Goal: Task Accomplishment & Management: Use online tool/utility

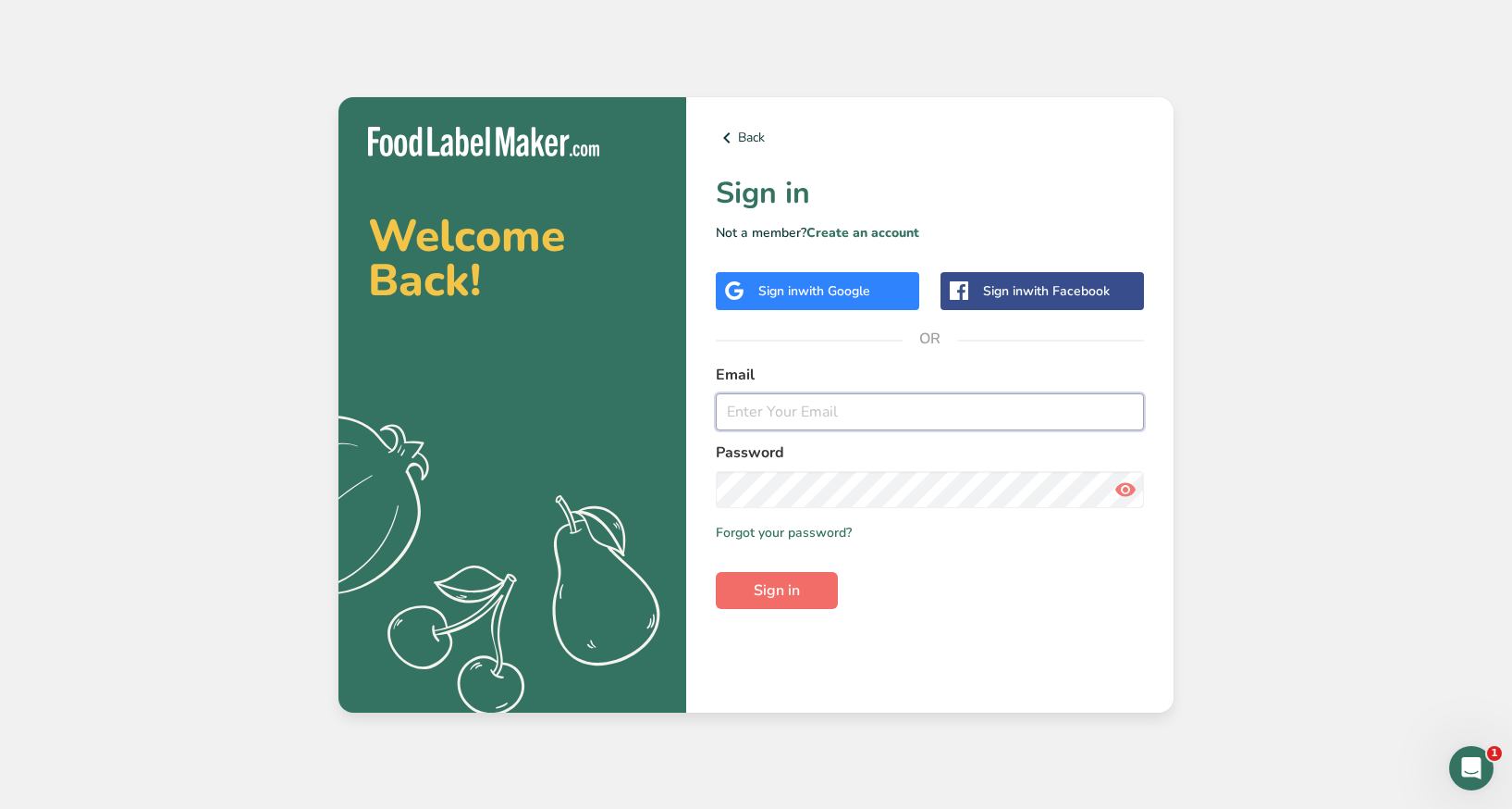
type input "[EMAIL_ADDRESS][DOMAIN_NAME]"
click at [764, 603] on button "Sign in" at bounding box center [777, 589] width 122 height 37
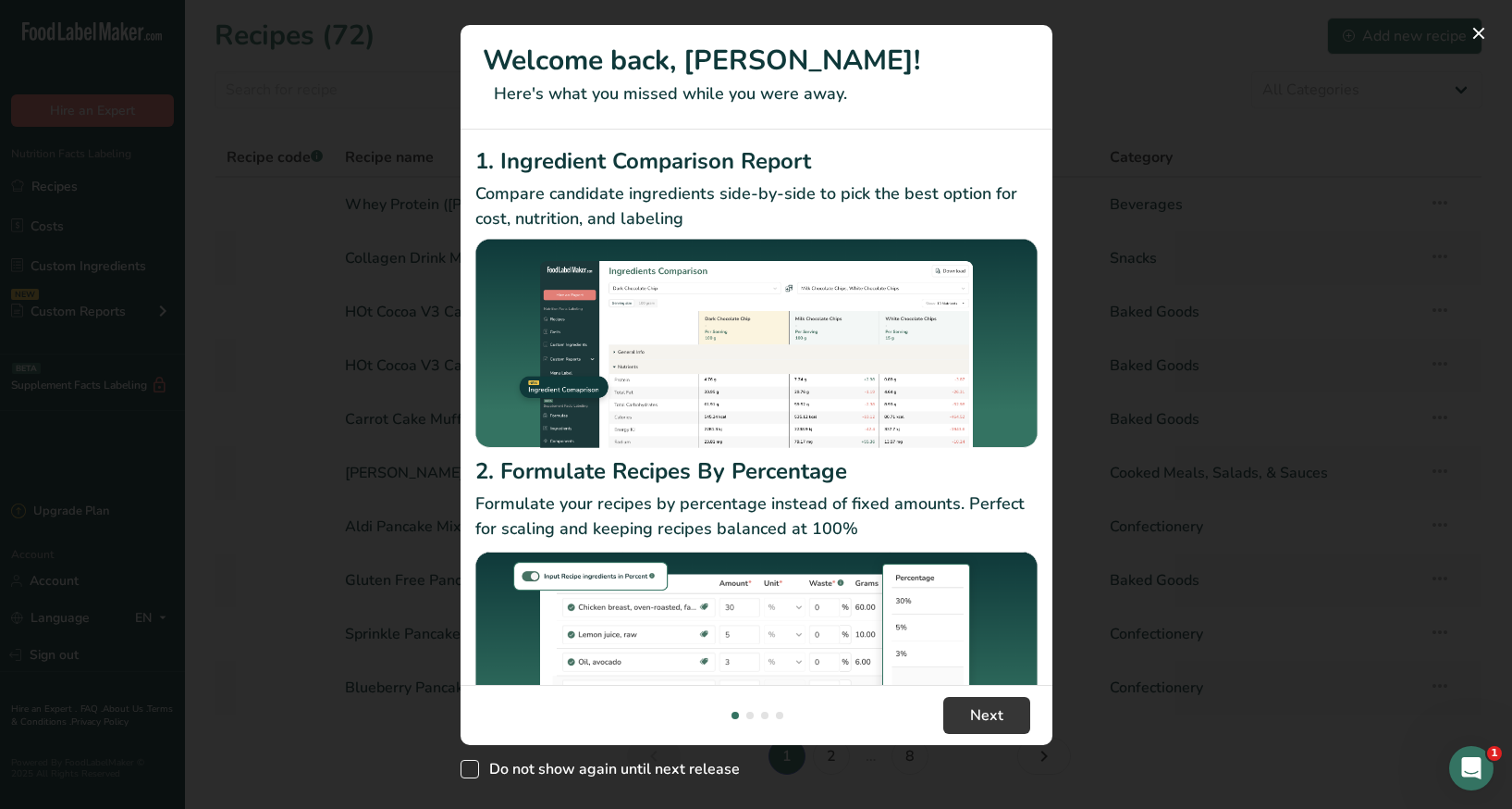
click at [462, 773] on span "New Features" at bounding box center [470, 770] width 19 height 19
click at [462, 773] on input "Do not show again until next release" at bounding box center [466, 768] width 12 height 12
checkbox input "true"
click at [1001, 713] on span "Next" at bounding box center [986, 715] width 33 height 23
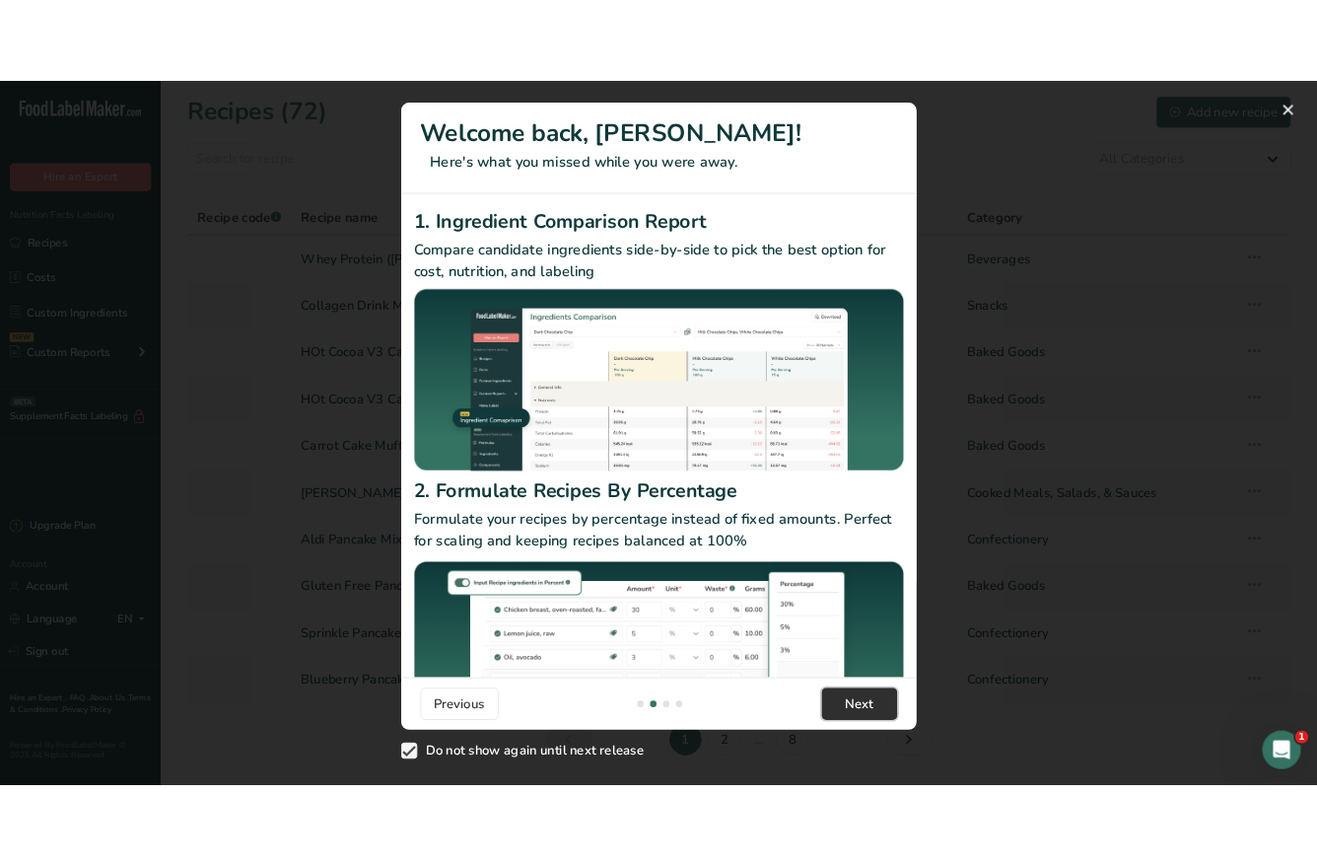
scroll to position [0, 631]
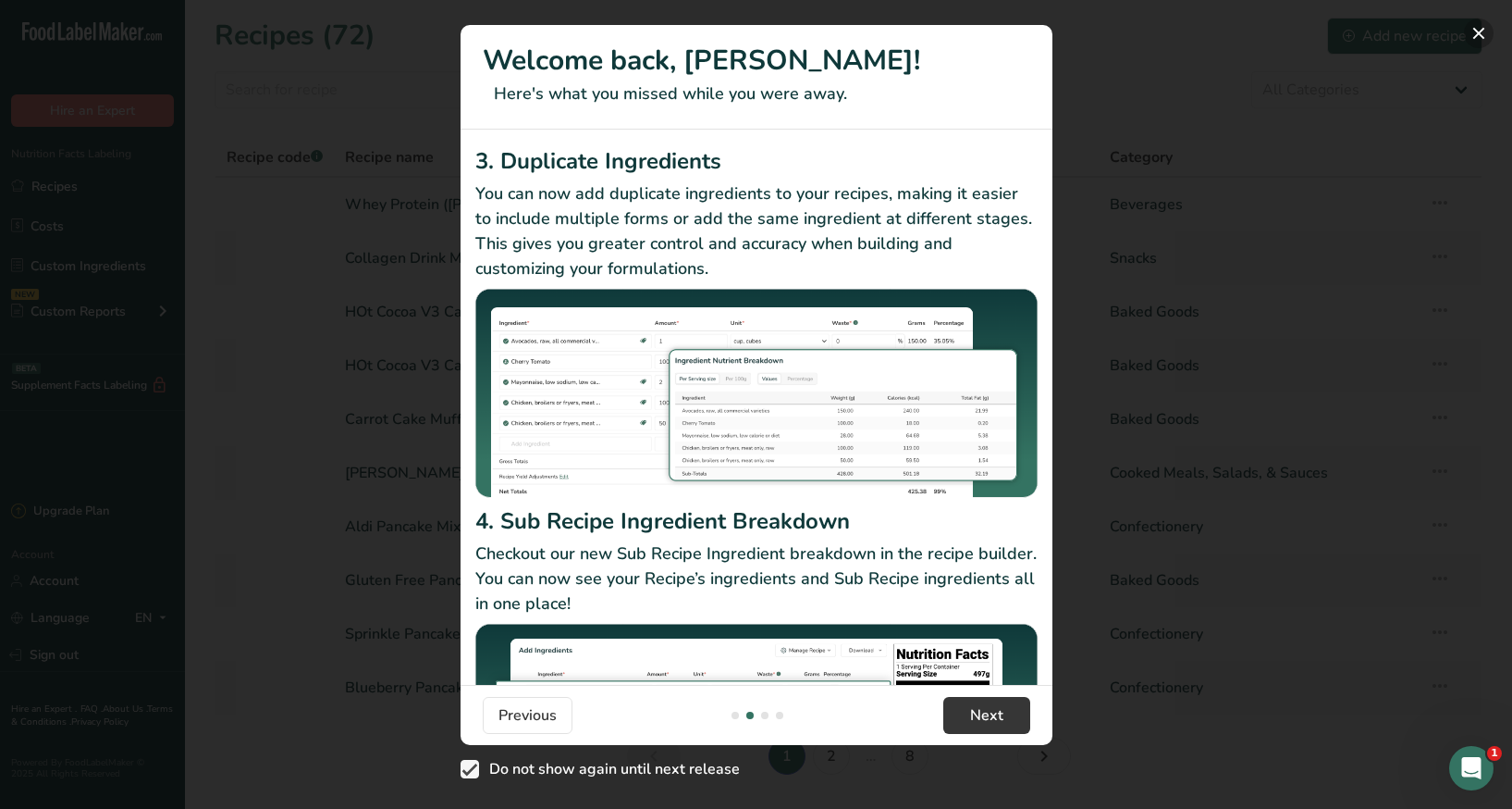
click at [1488, 29] on button "New Features" at bounding box center [1479, 34] width 30 height 30
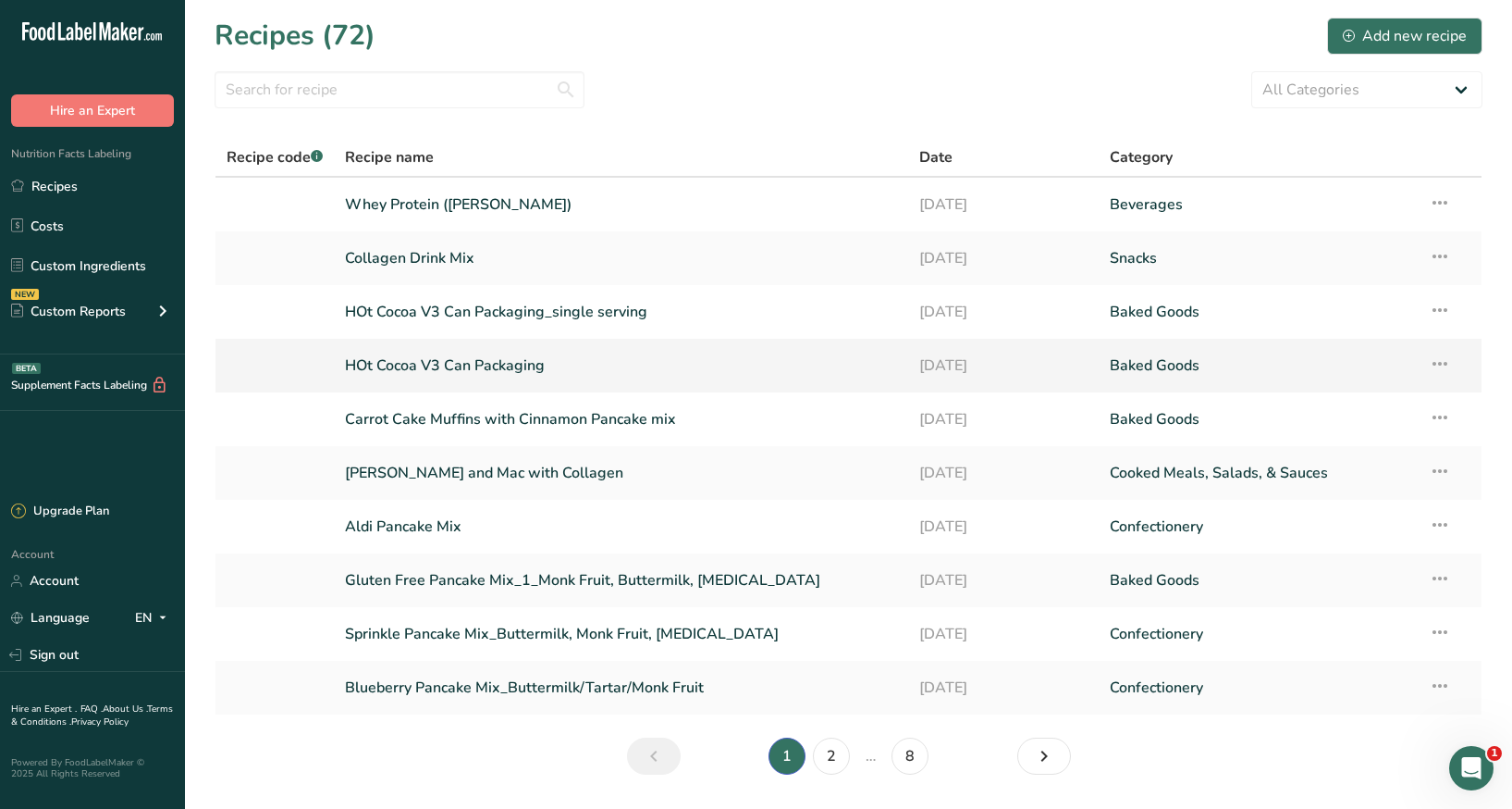
click at [516, 365] on link "HOt Cocoa V3 Can Packaging" at bounding box center [621, 365] width 552 height 38
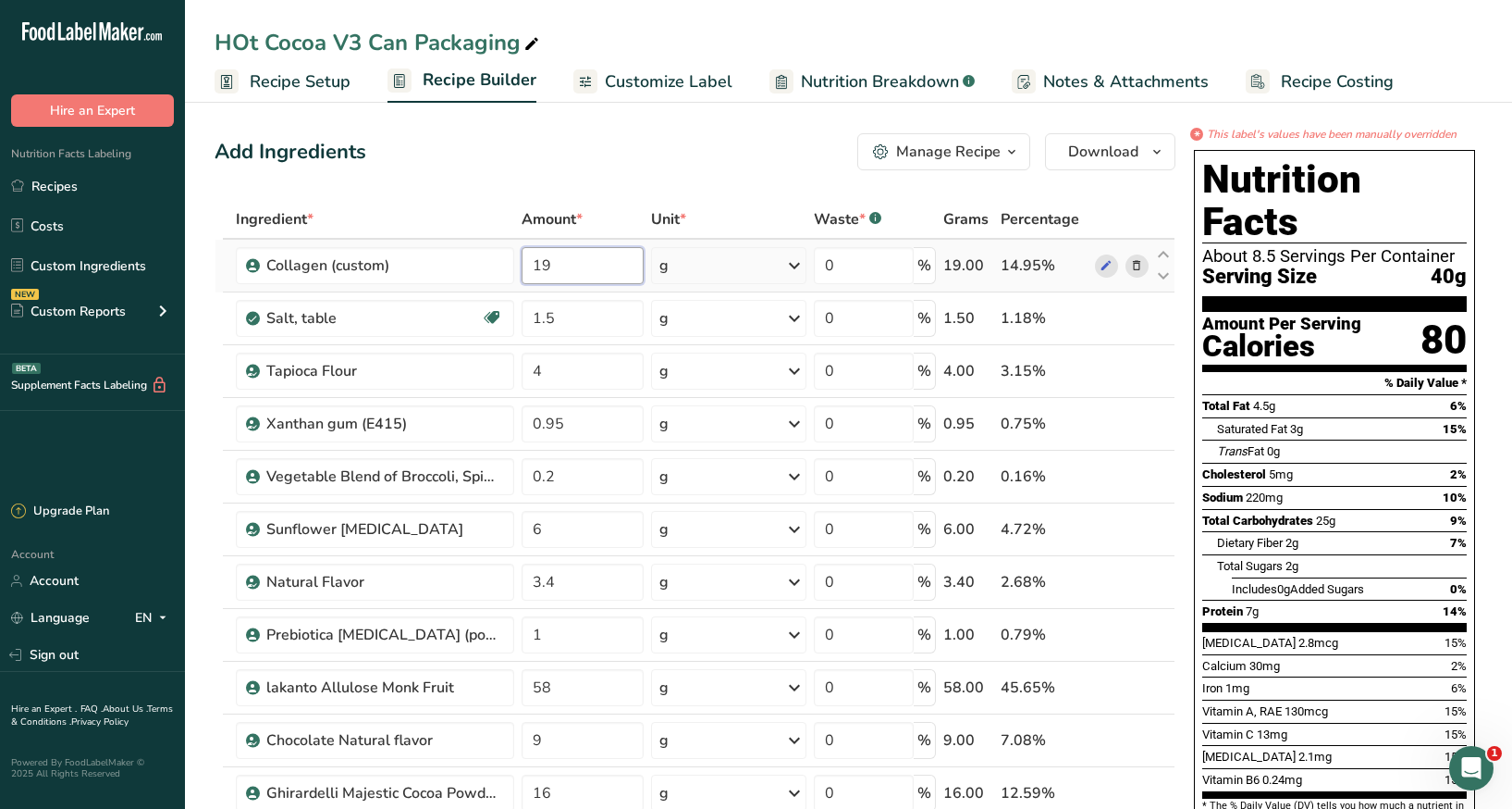
click at [597, 267] on input "19" at bounding box center [582, 265] width 121 height 37
type input "1"
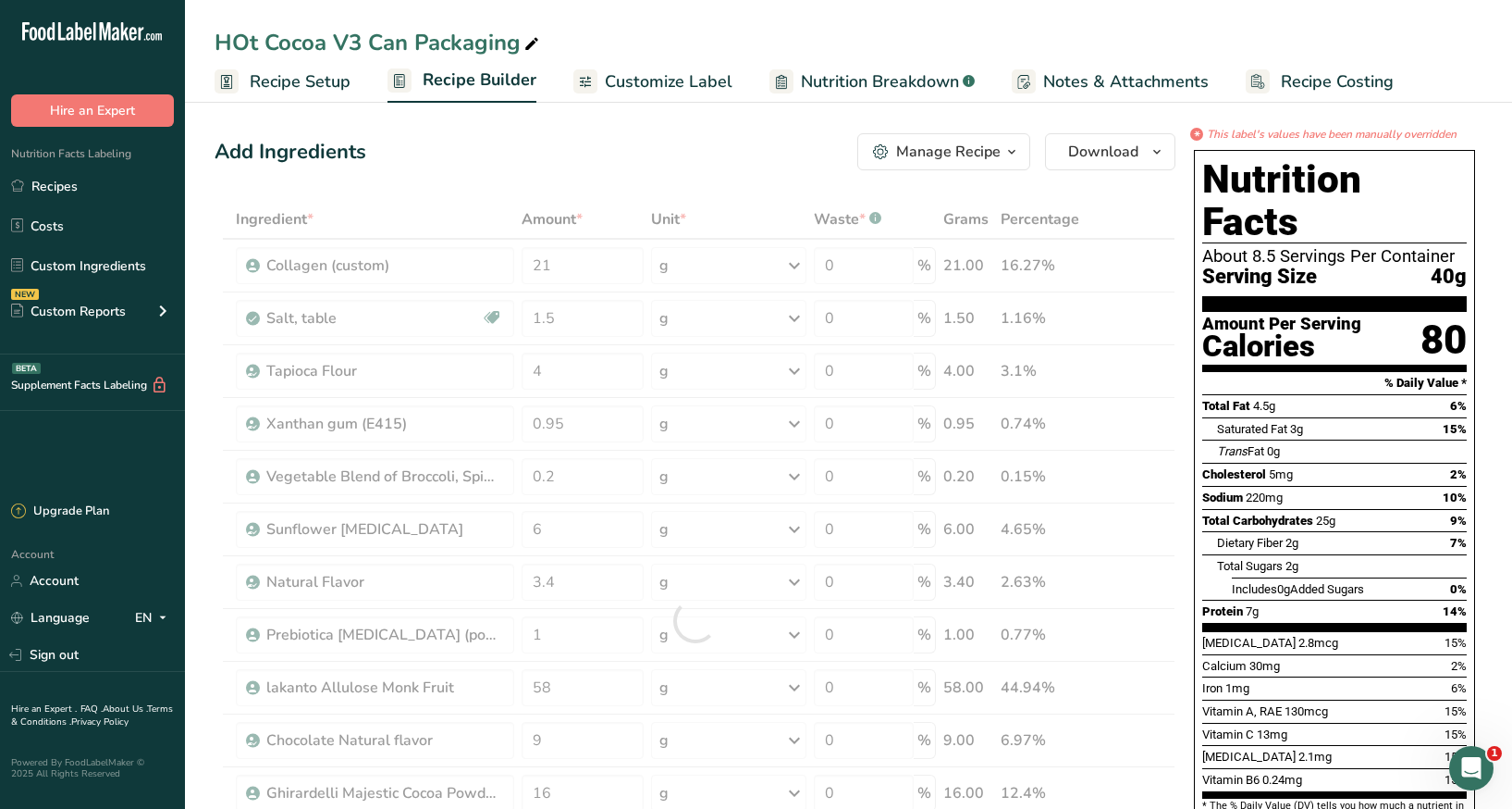
click at [562, 159] on div "Add Ingredients Manage Recipe Delete Recipe Duplicate Recipe Scale Recipe Save …" at bounding box center [695, 151] width 960 height 37
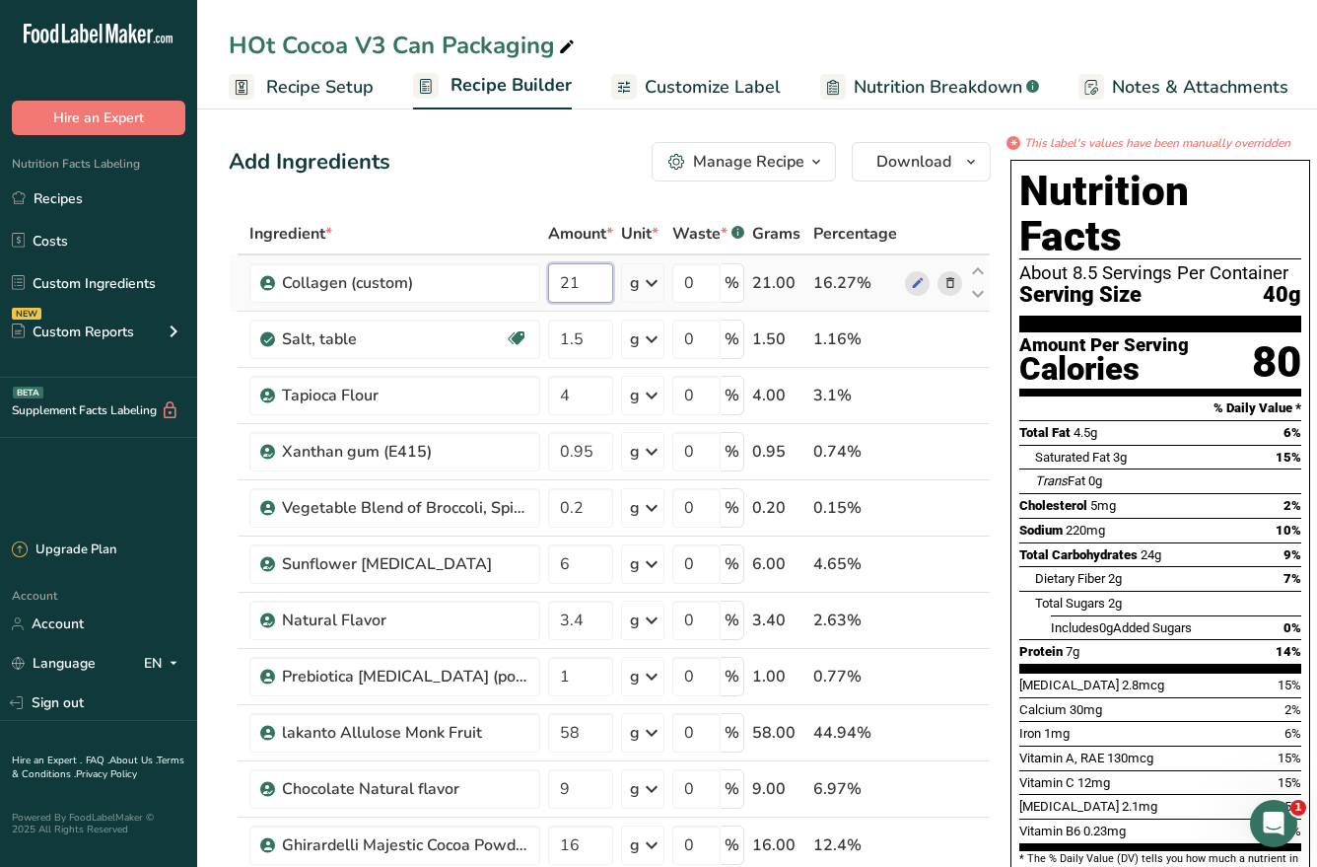
click at [587, 288] on input "21" at bounding box center [580, 282] width 65 height 39
drag, startPoint x: 587, startPoint y: 287, endPoint x: 529, endPoint y: 287, distance: 58.2
click at [529, 287] on tr "Collagen (custom) 21 g Weight Units g kg mg See more Volume Units l Volume unit…" at bounding box center [610, 283] width 760 height 56
type input "19"
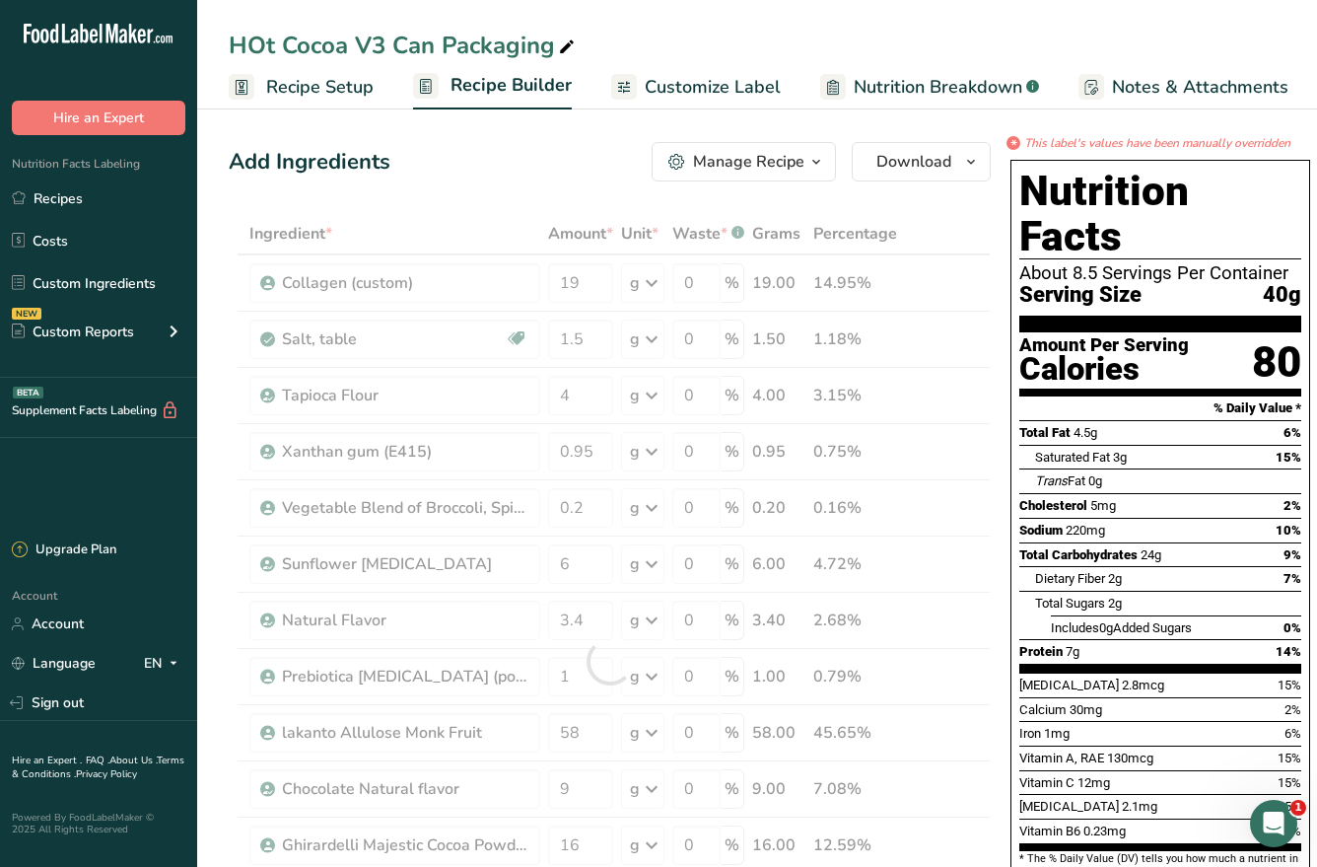
click at [522, 154] on div "Add Ingredients Manage Recipe Delete Recipe Duplicate Recipe Scale Recipe Save …" at bounding box center [610, 161] width 762 height 39
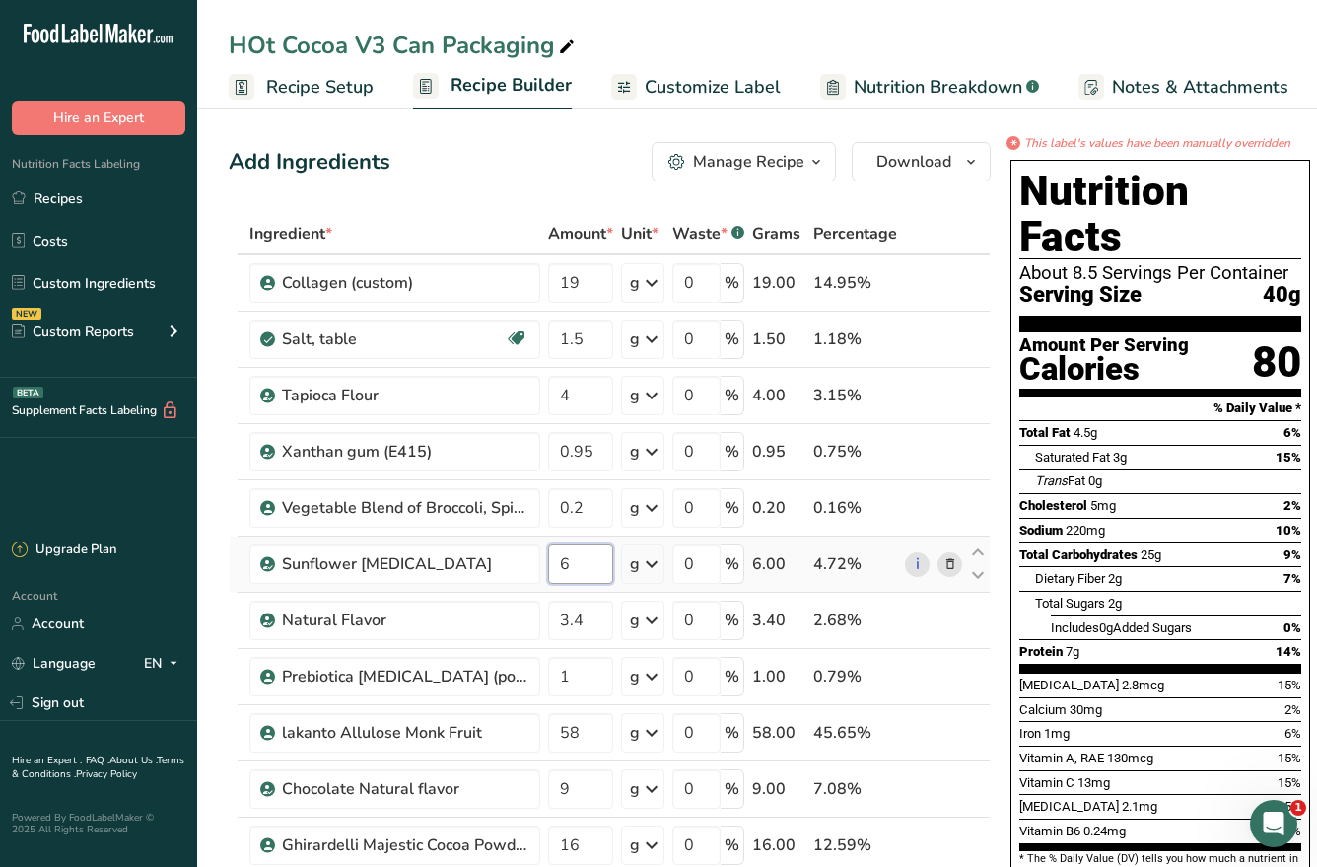
click at [594, 567] on input "6" at bounding box center [580, 563] width 65 height 39
type input "5.5"
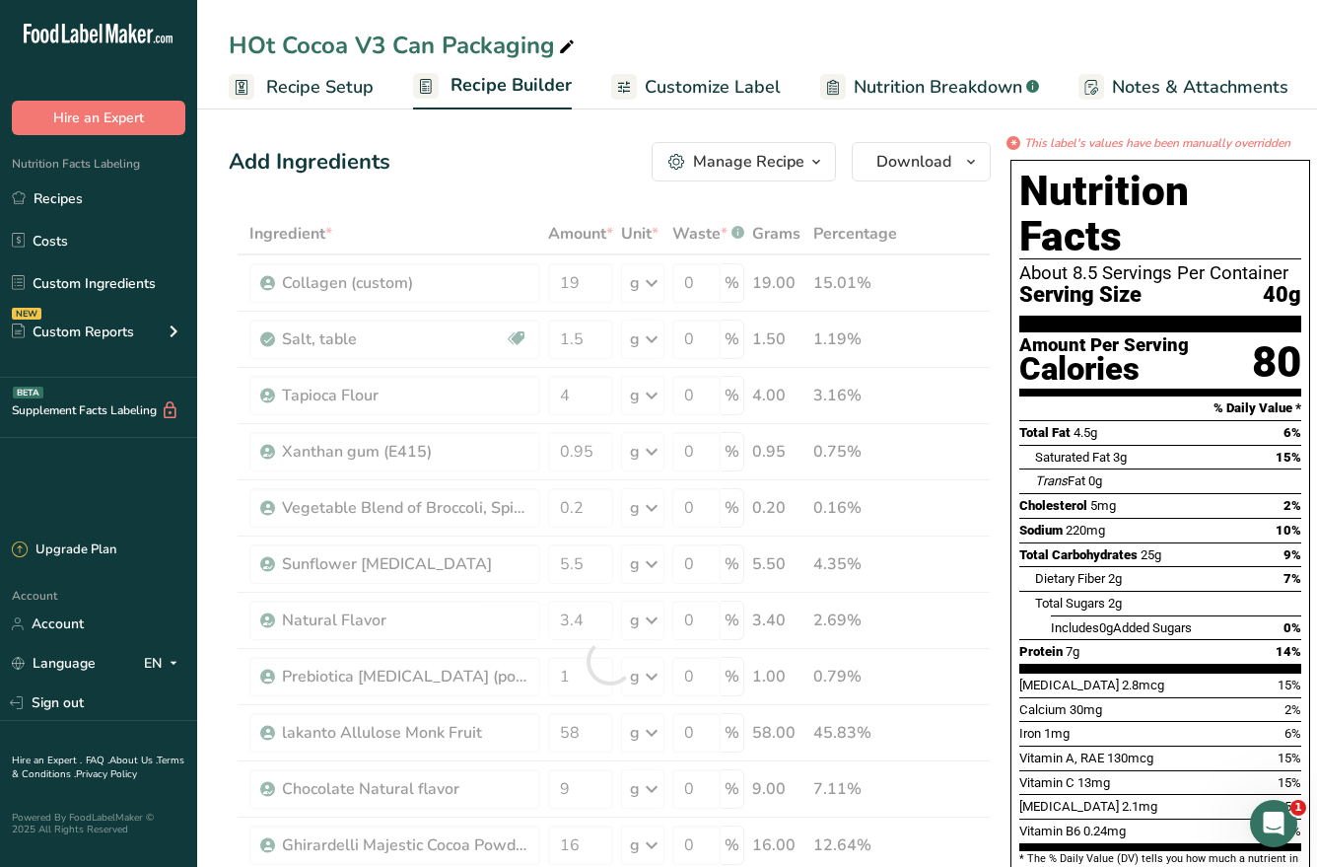
click at [499, 151] on div "Add Ingredients Manage Recipe Delete Recipe Duplicate Recipe Scale Recipe Save …" at bounding box center [610, 161] width 762 height 39
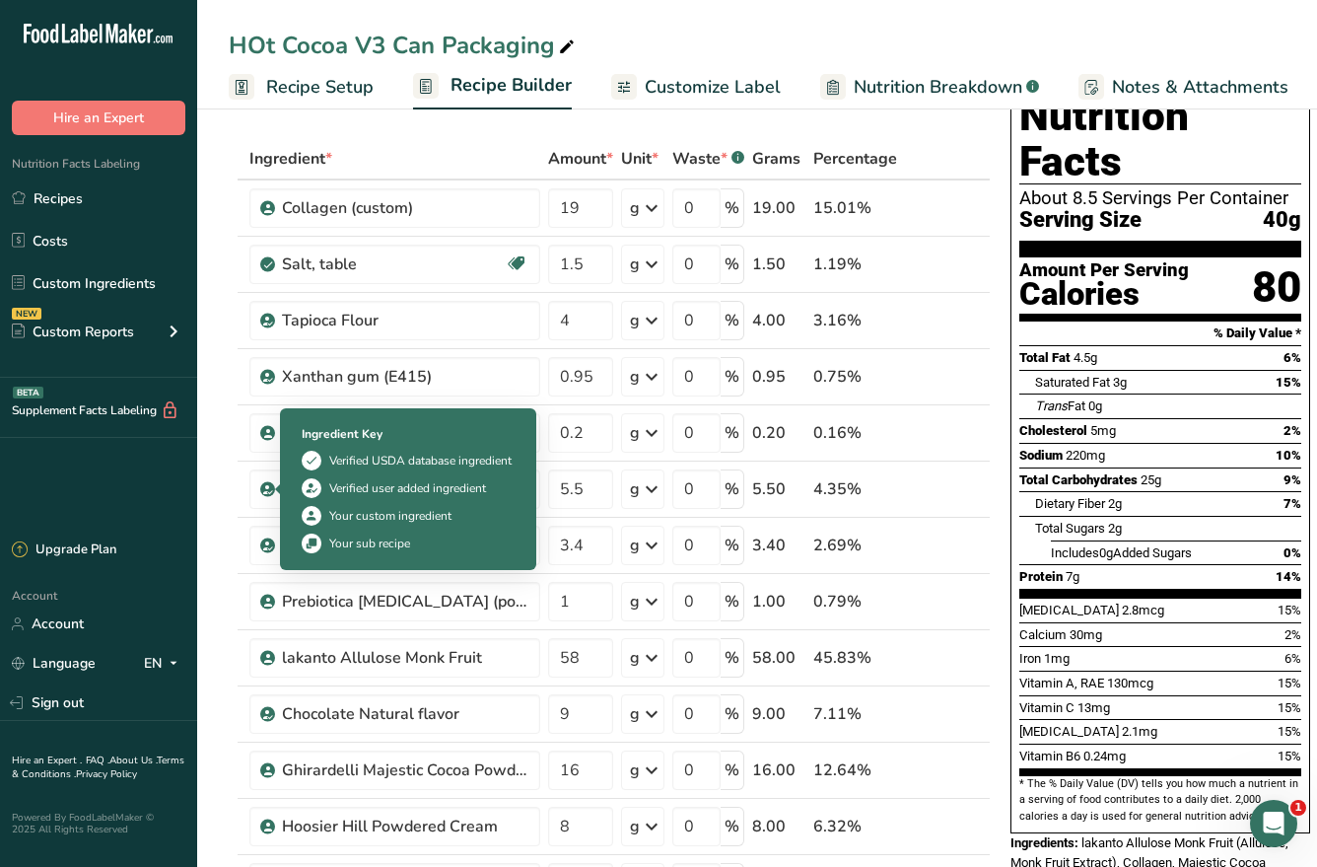
scroll to position [70, 0]
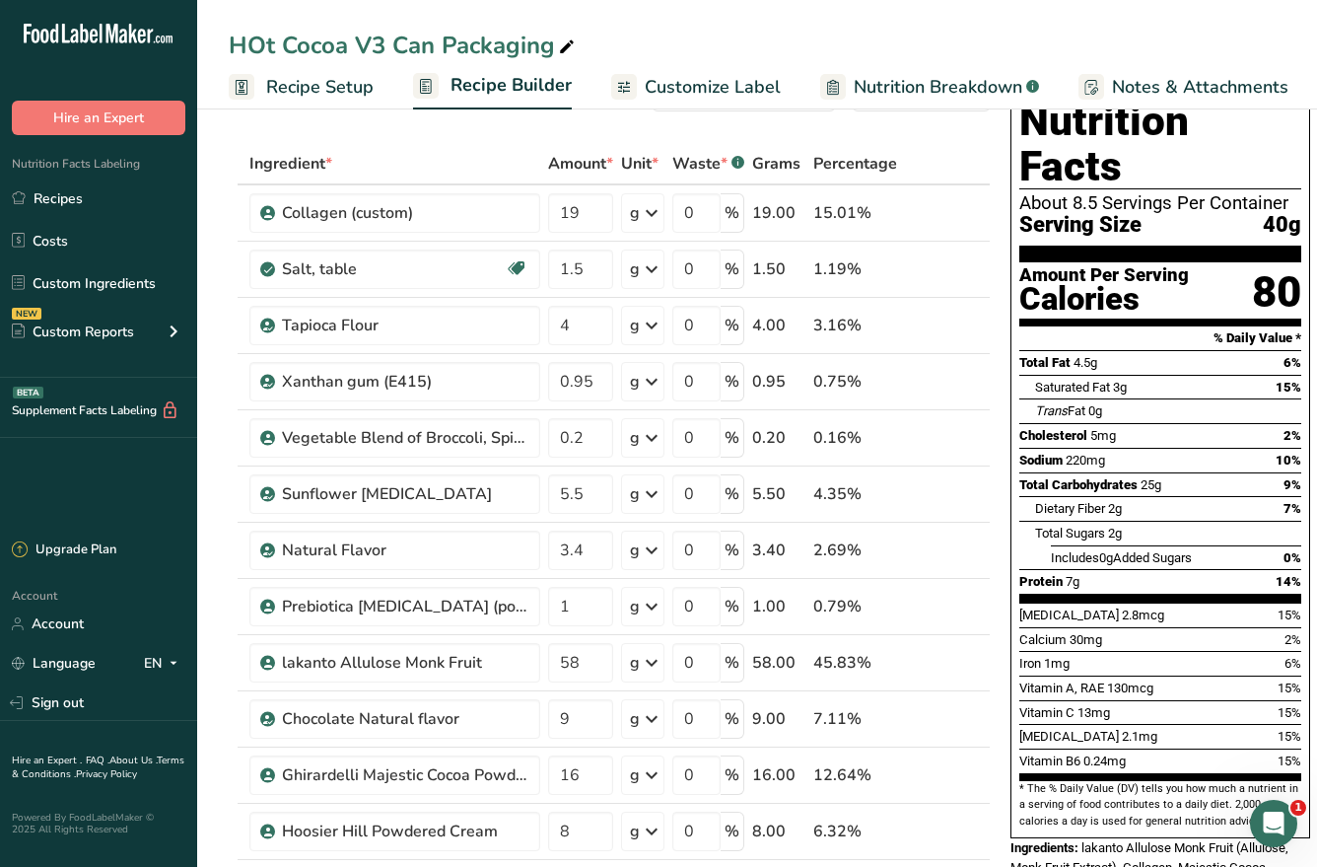
click at [902, 87] on span "Nutrition Breakdown" at bounding box center [938, 87] width 169 height 27
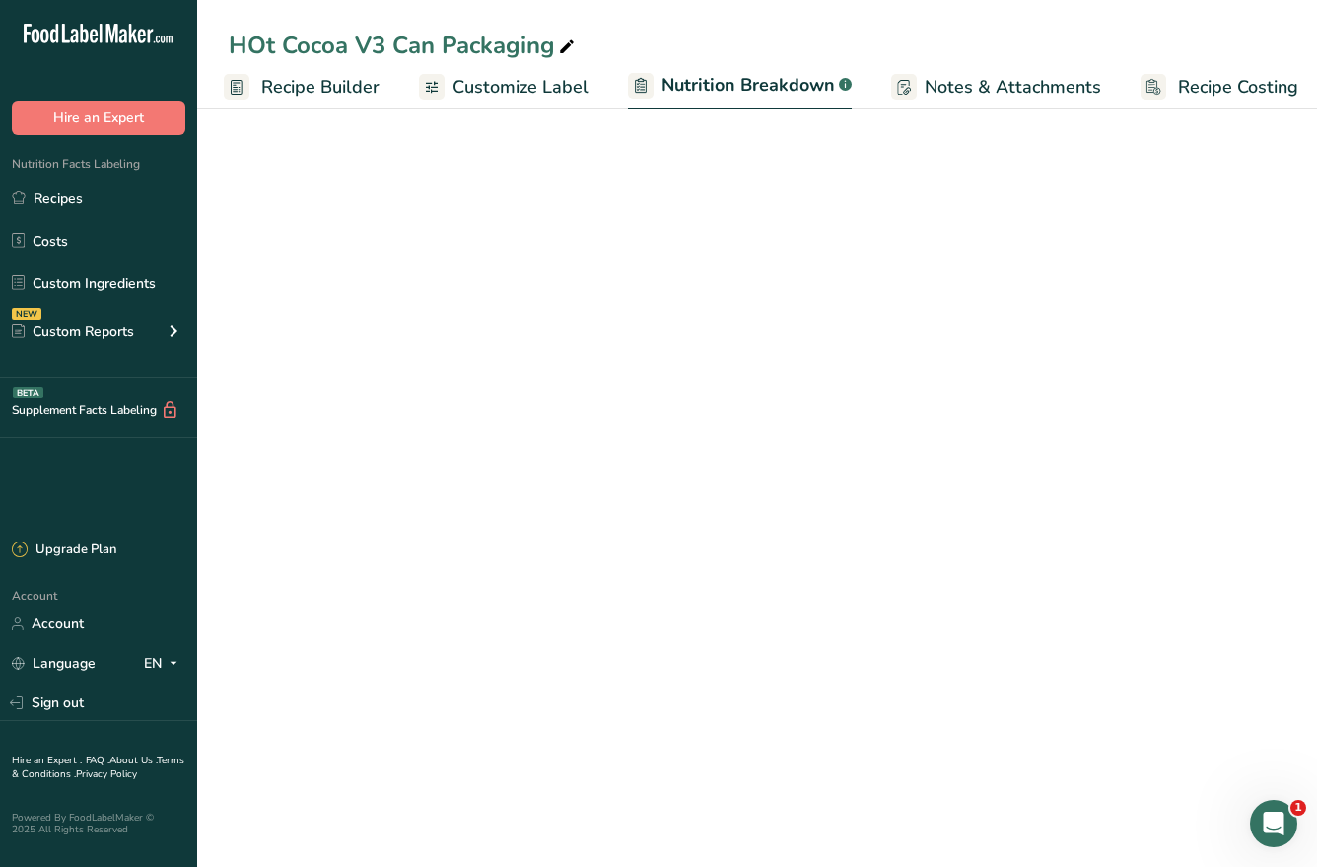
select select "Calories"
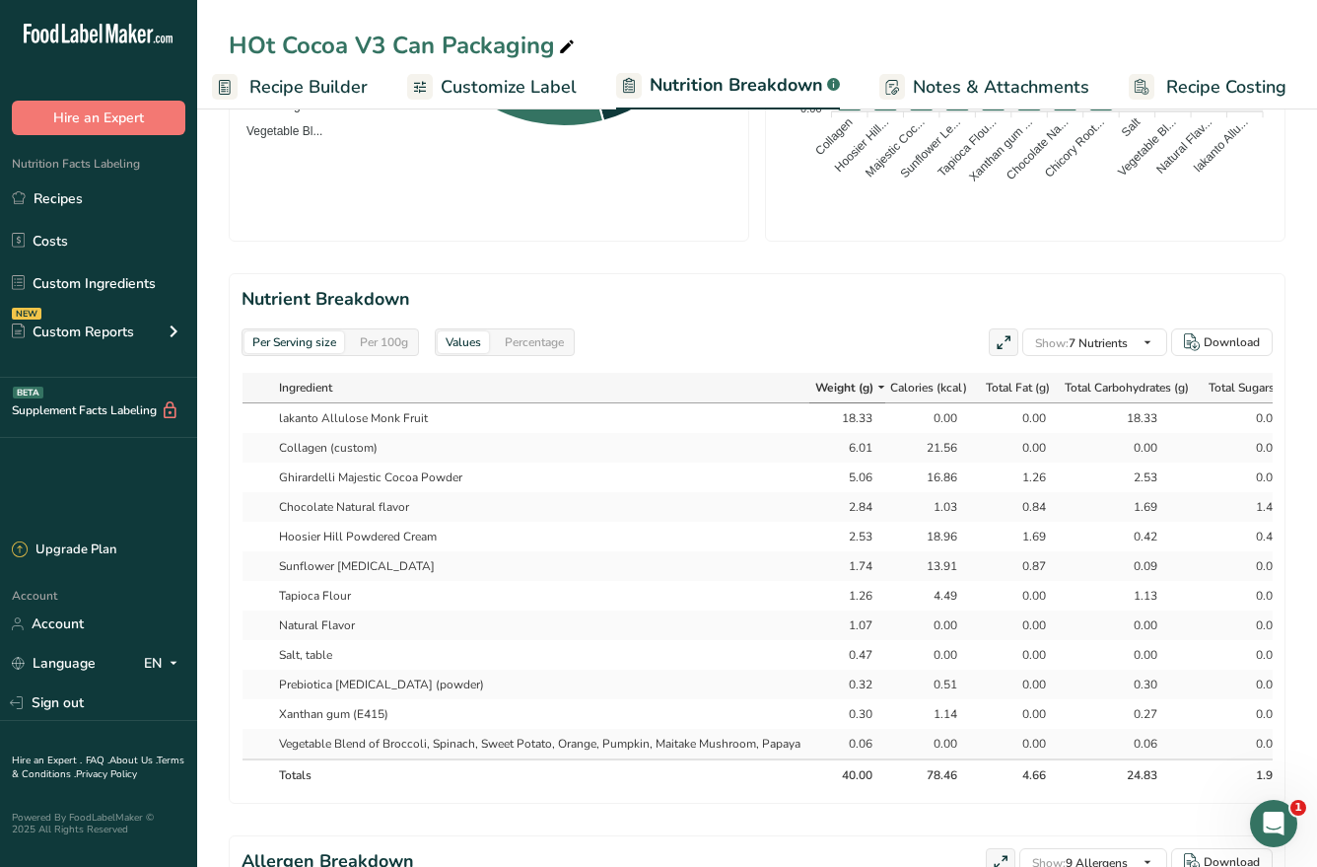
click at [271, 86] on span "Recipe Builder" at bounding box center [308, 87] width 118 height 27
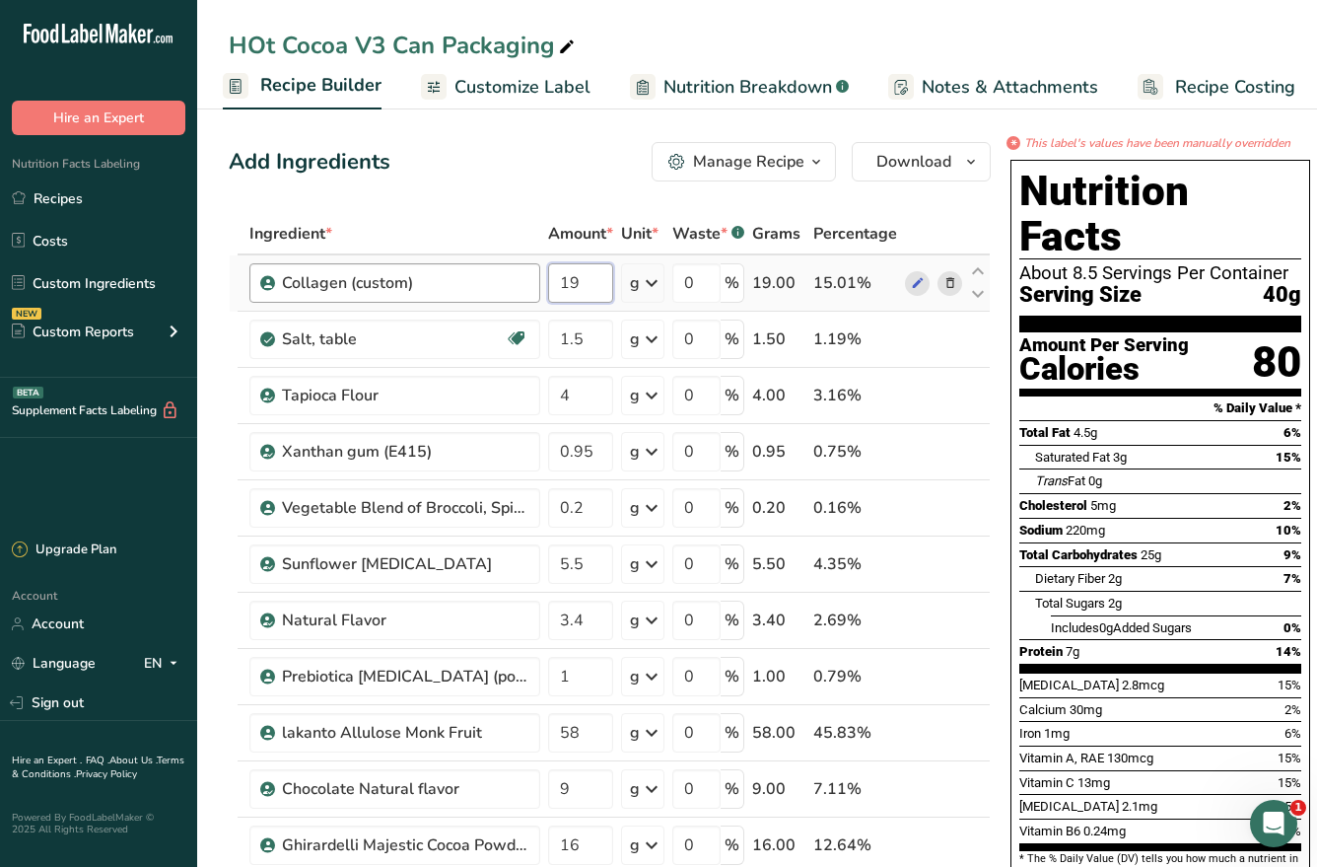
drag, startPoint x: 593, startPoint y: 281, endPoint x: 537, endPoint y: 281, distance: 55.2
click at [537, 281] on tr "Collagen (custom) 19 g Weight Units g kg mg See more Volume Units l Volume unit…" at bounding box center [610, 283] width 760 height 56
type input "22"
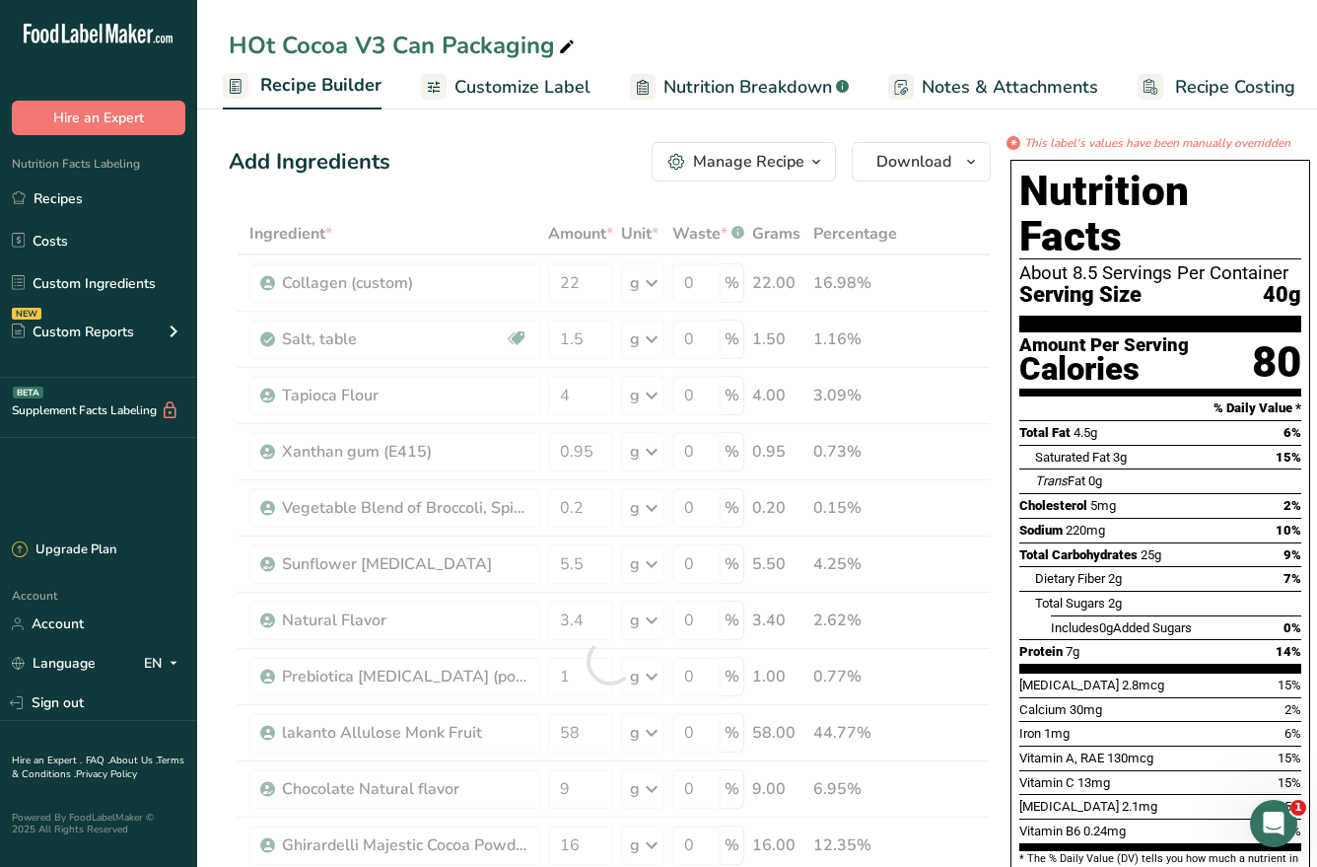
click at [510, 151] on div "Add Ingredients Manage Recipe Delete Recipe Duplicate Recipe Scale Recipe Save …" at bounding box center [610, 161] width 762 height 39
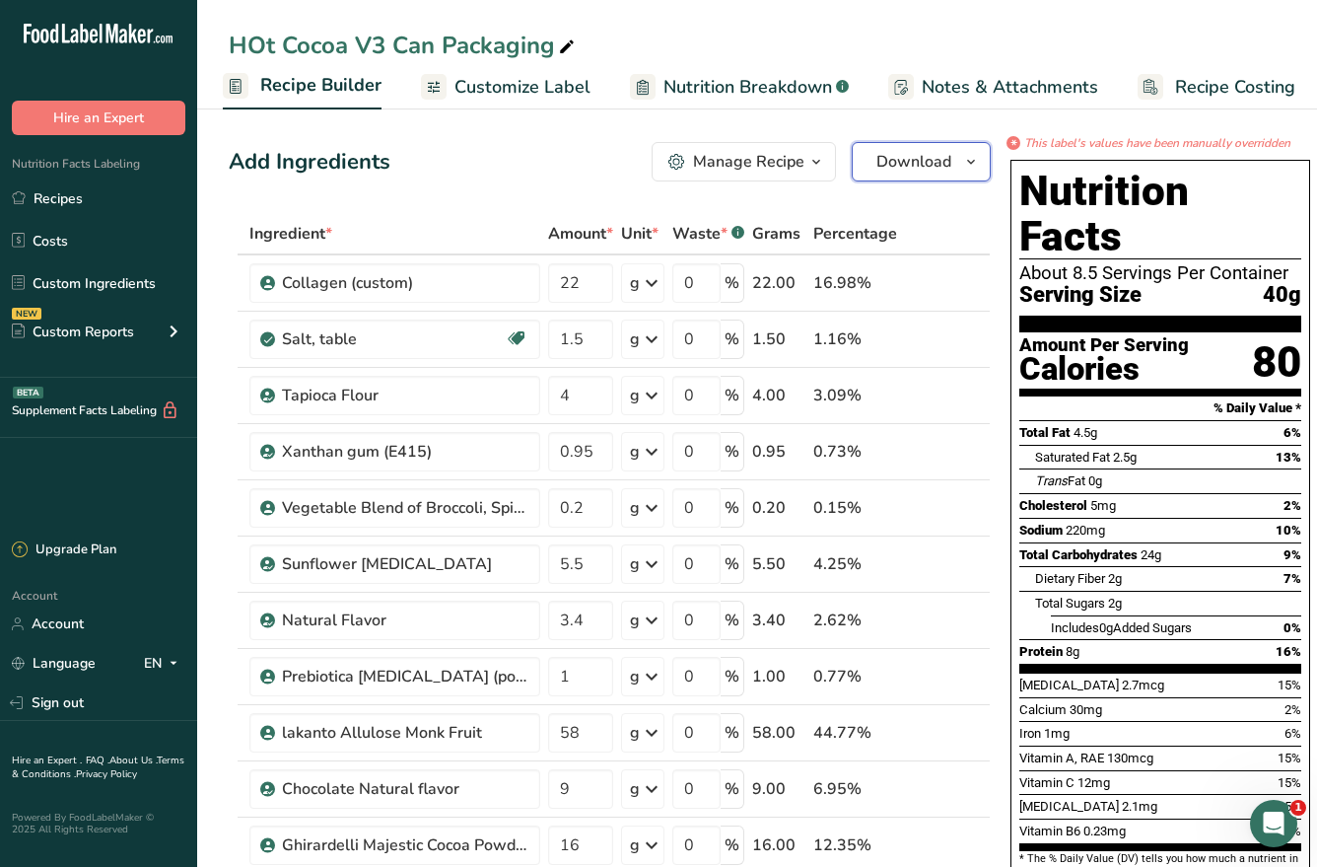
click at [938, 176] on button "Download" at bounding box center [921, 161] width 139 height 39
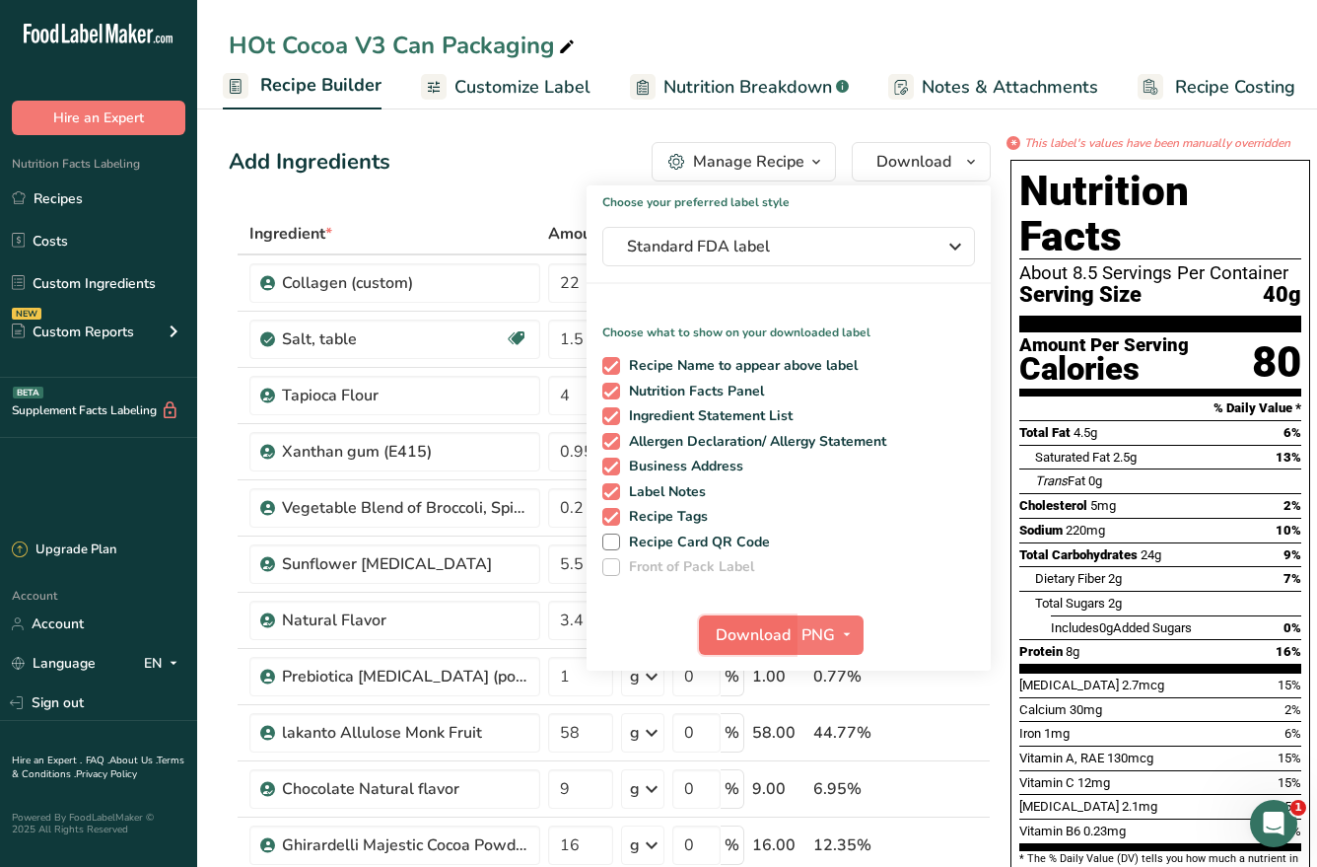
click at [742, 634] on span "Download" at bounding box center [753, 635] width 75 height 24
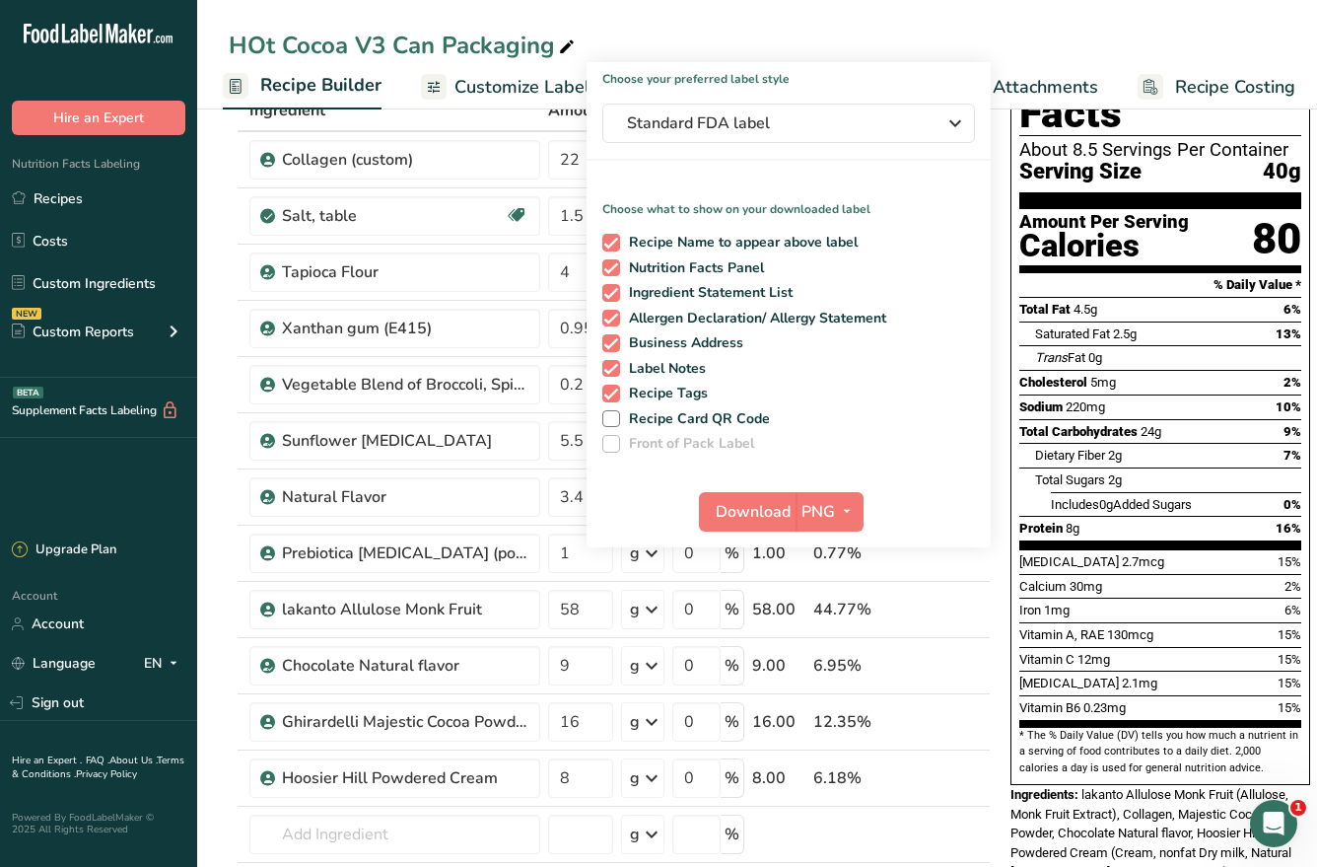
click at [879, 27] on div "HOt Cocoa V3 Can Packaging Recipe Setup Recipe Builder Customize Label Nutritio…" at bounding box center [757, 54] width 1120 height 109
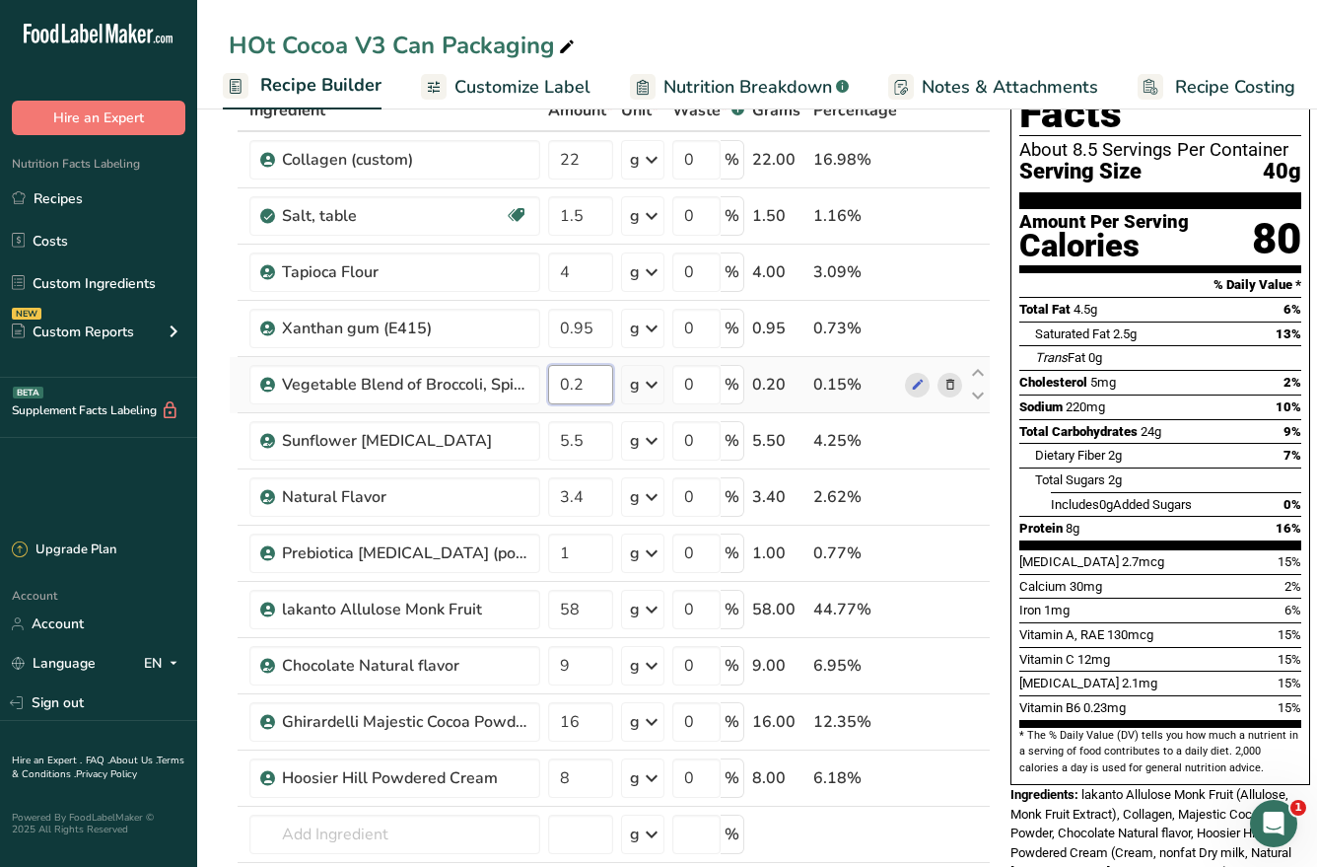
click at [597, 386] on input "0.2" at bounding box center [580, 384] width 65 height 39
click at [706, 46] on div "HOt Cocoa V3 Can Packaging" at bounding box center [757, 45] width 1120 height 35
click at [605, 382] on input "0.21" at bounding box center [580, 384] width 65 height 39
click at [826, 45] on div "HOt Cocoa V3 Can Packaging" at bounding box center [757, 45] width 1120 height 35
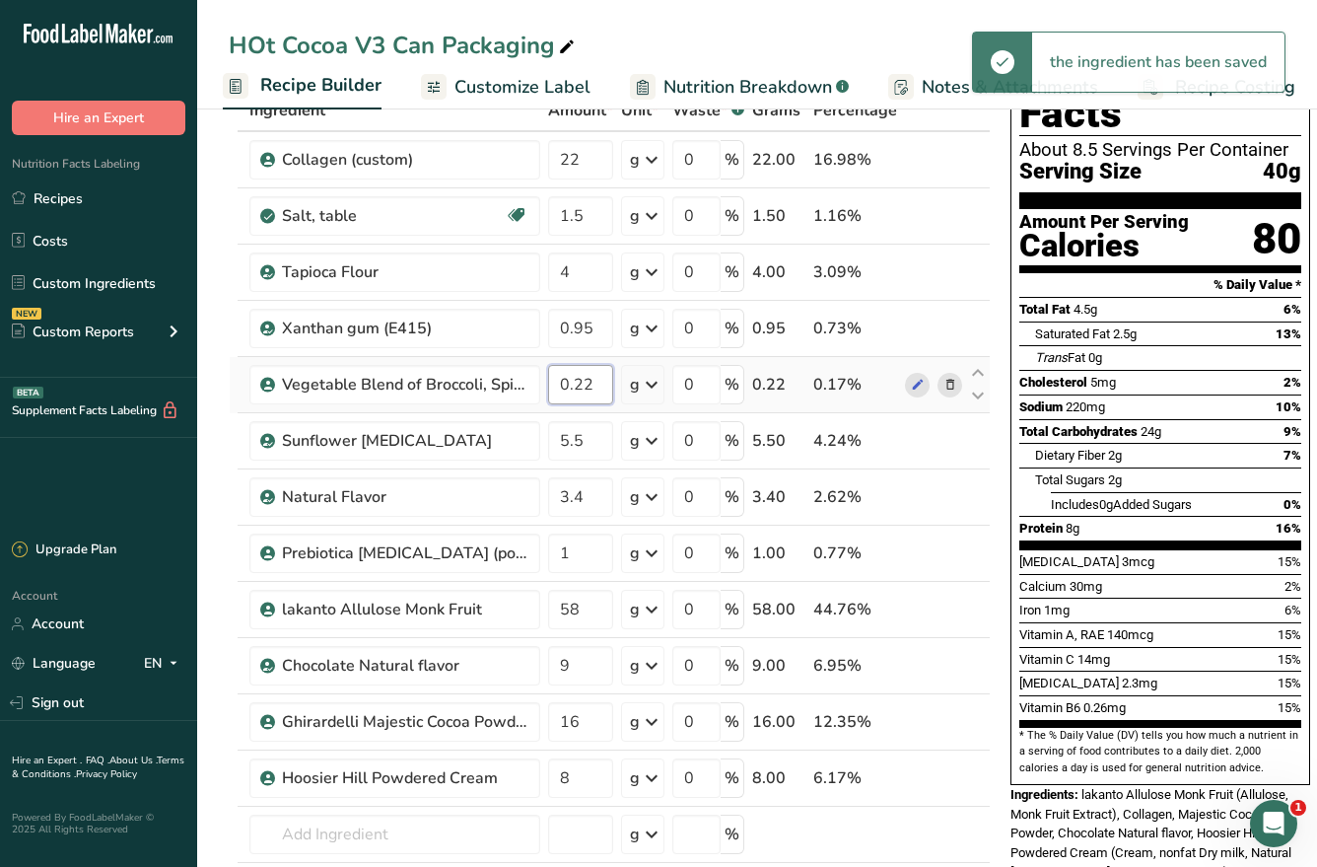
click at [599, 388] on input "0.22" at bounding box center [580, 384] width 65 height 39
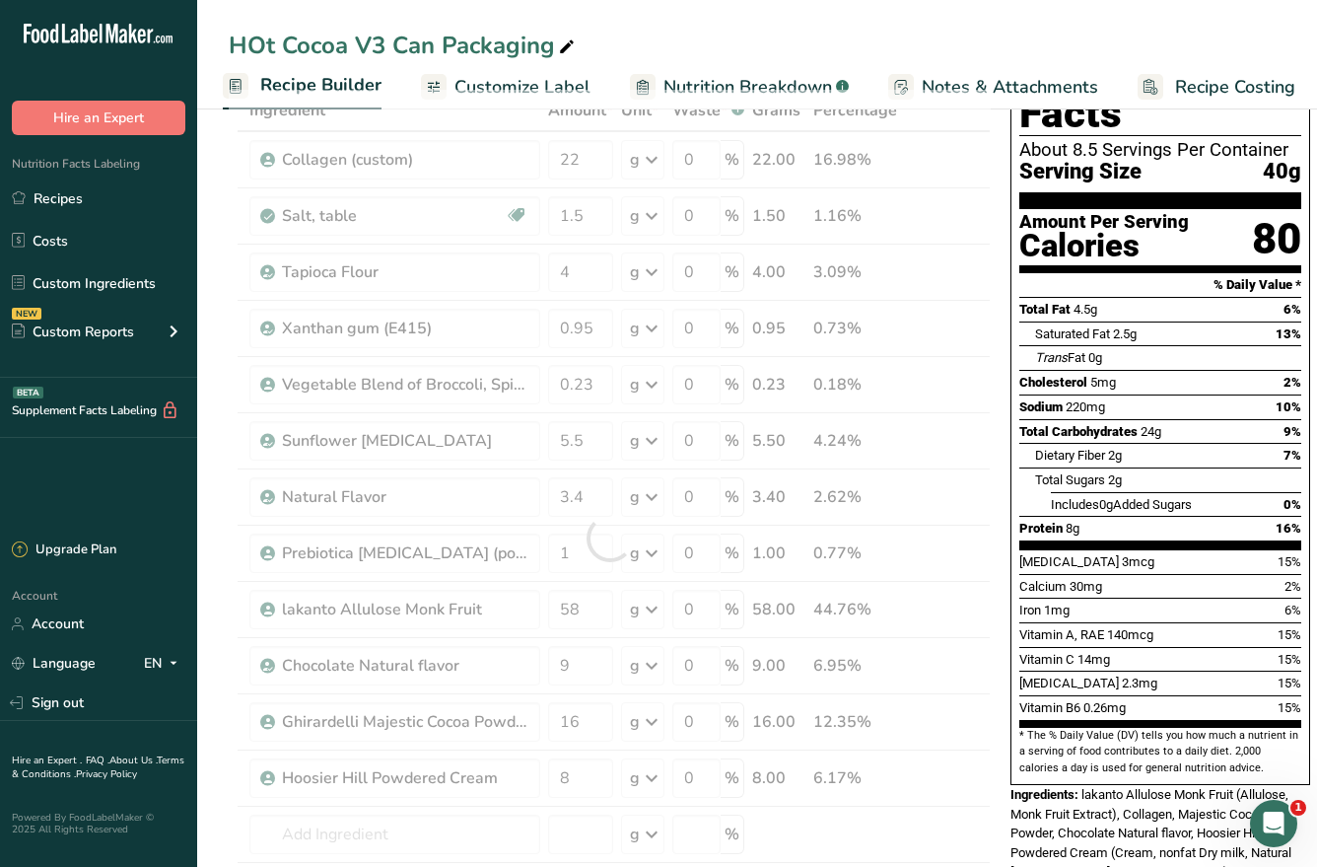
click at [720, 39] on div "HOt Cocoa V3 Can Packaging" at bounding box center [757, 45] width 1120 height 35
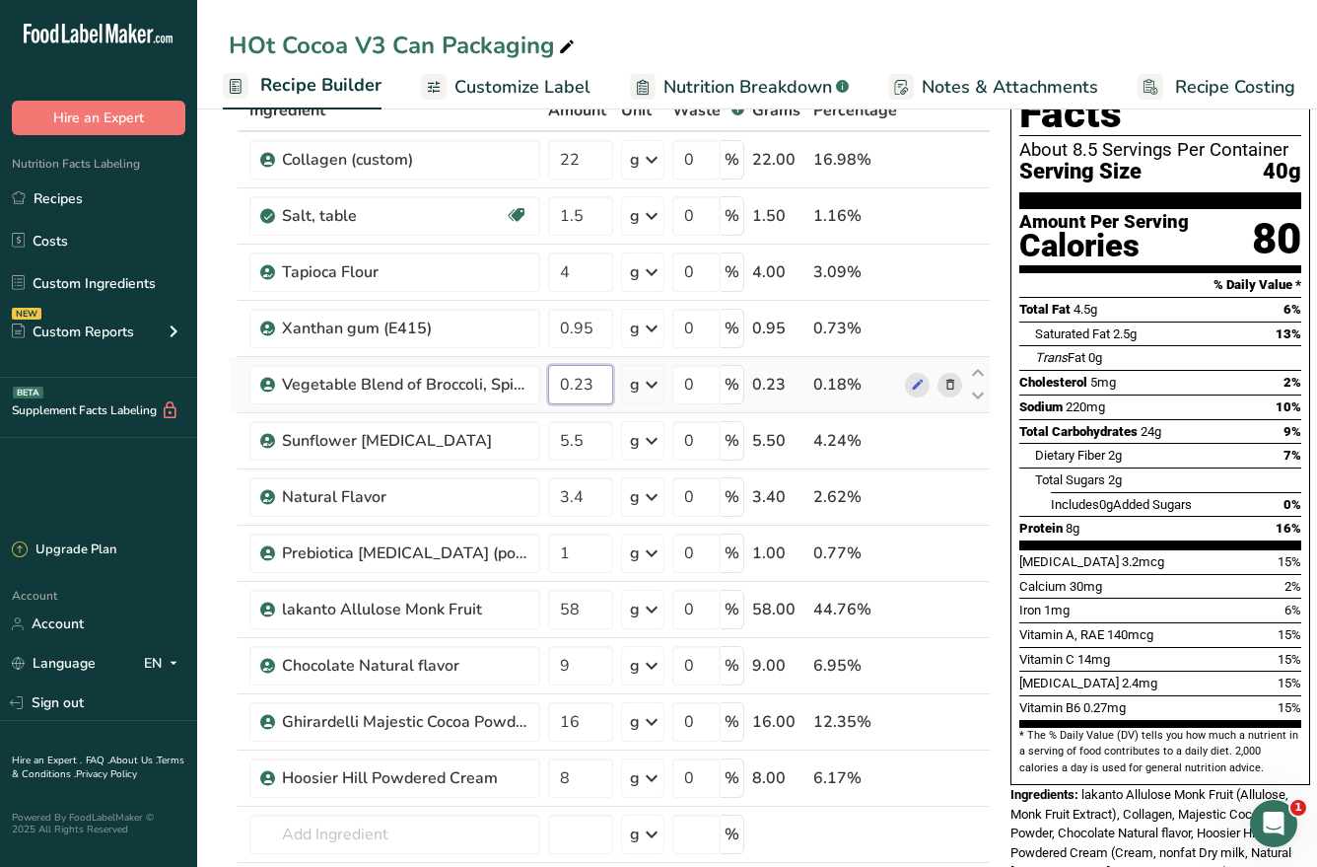
click at [604, 388] on input "0.23" at bounding box center [580, 384] width 65 height 39
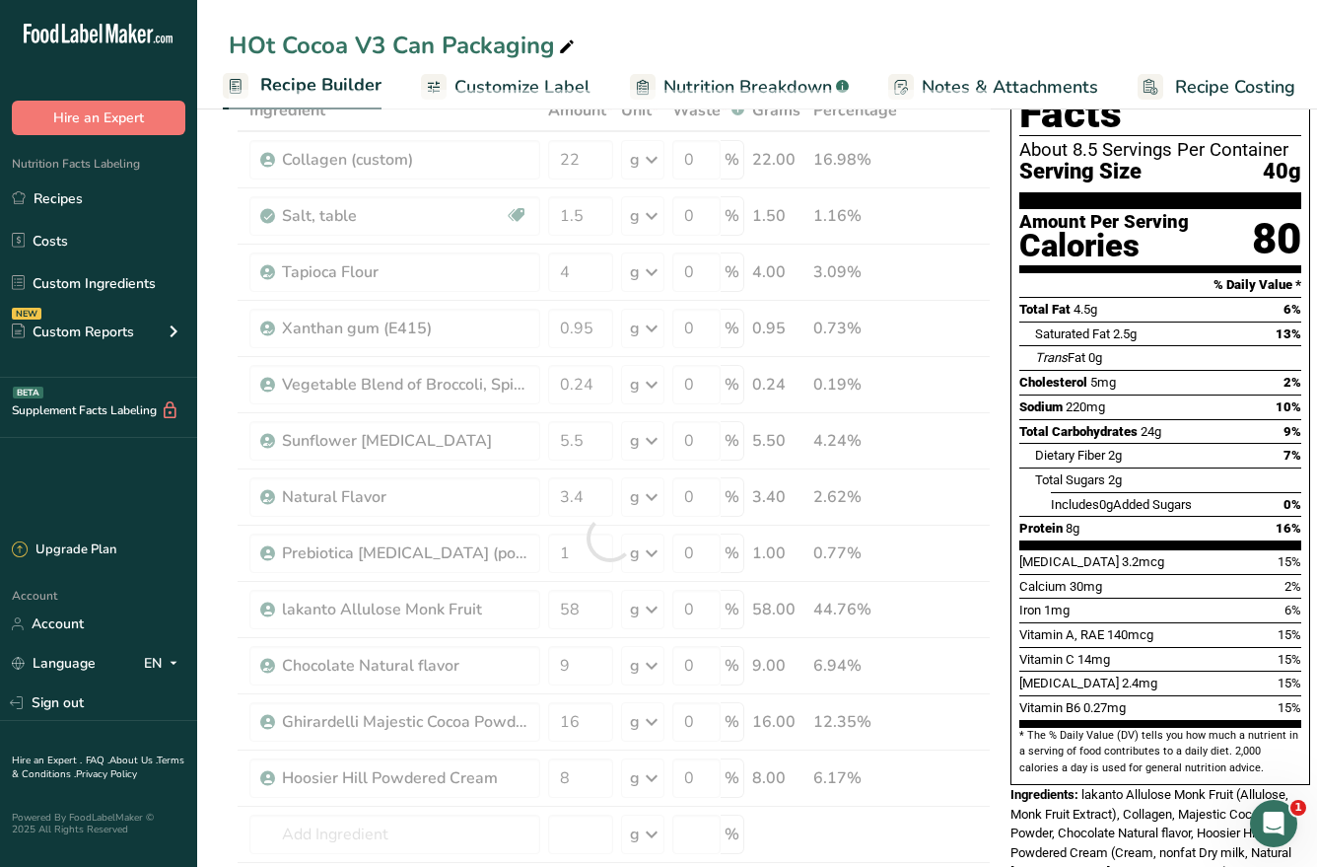
click at [741, 16] on div "HOt Cocoa V3 Can Packaging Recipe Setup Recipe Builder Customize Label Nutritio…" at bounding box center [757, 54] width 1120 height 109
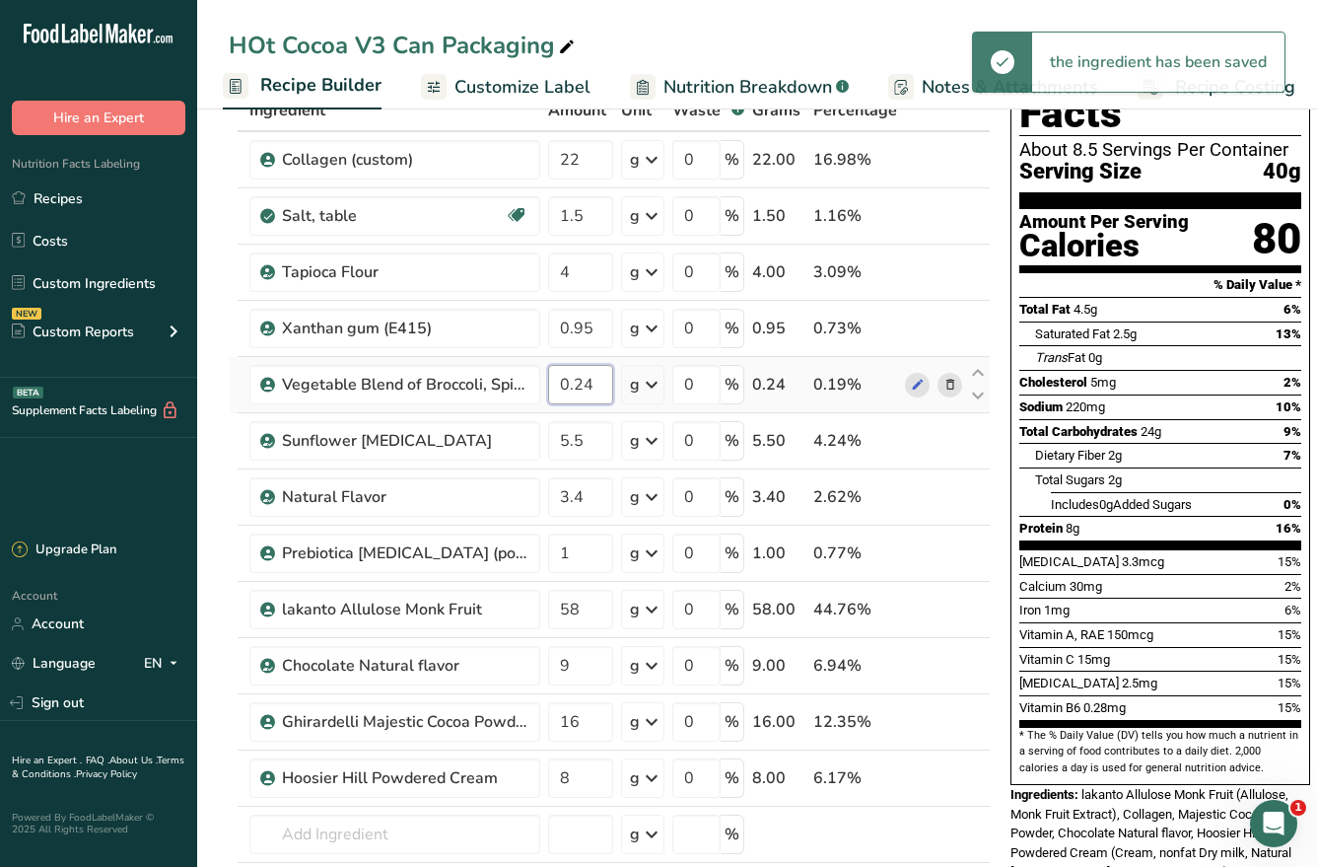
click at [600, 390] on input "0.24" at bounding box center [580, 384] width 65 height 39
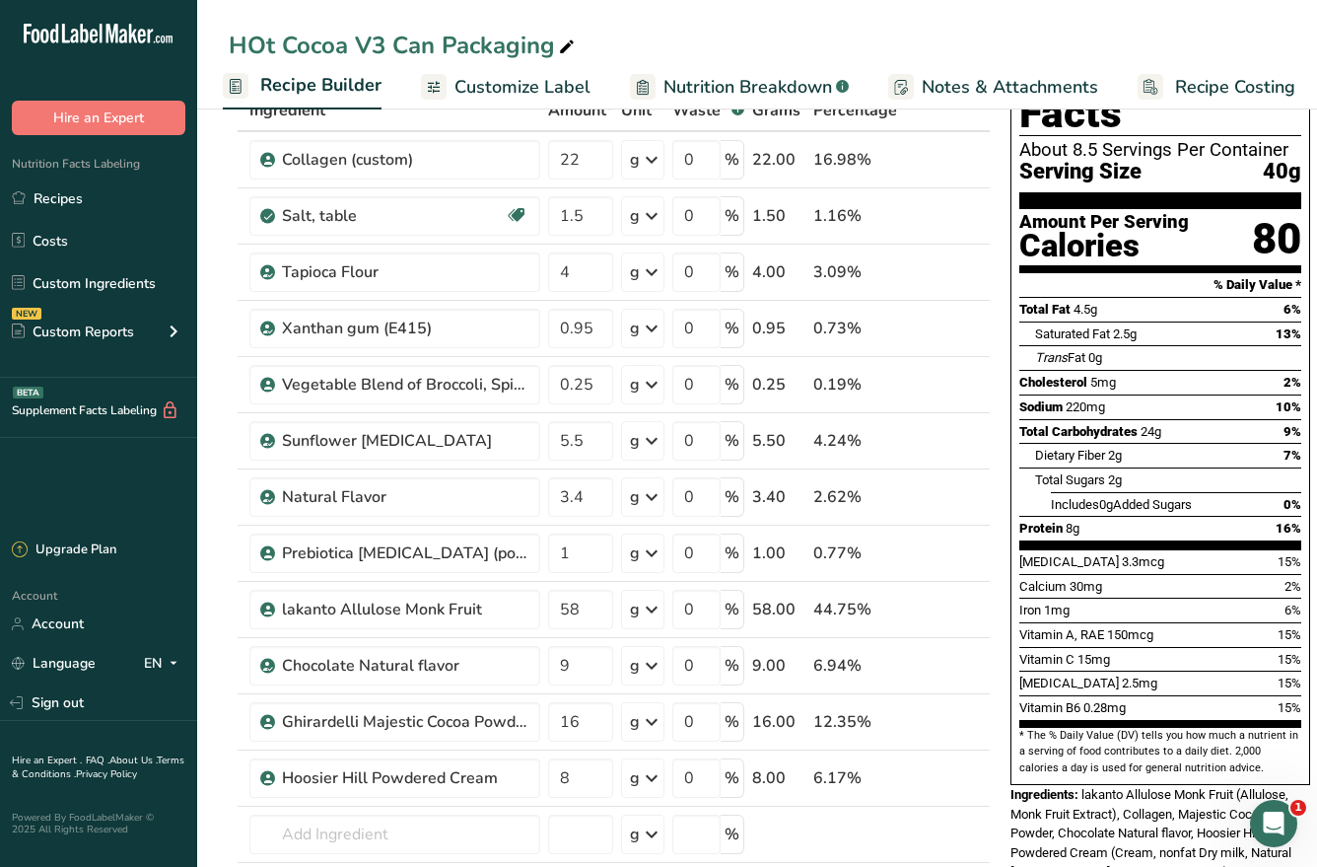
click at [726, 36] on div "HOt Cocoa V3 Can Packaging" at bounding box center [757, 45] width 1120 height 35
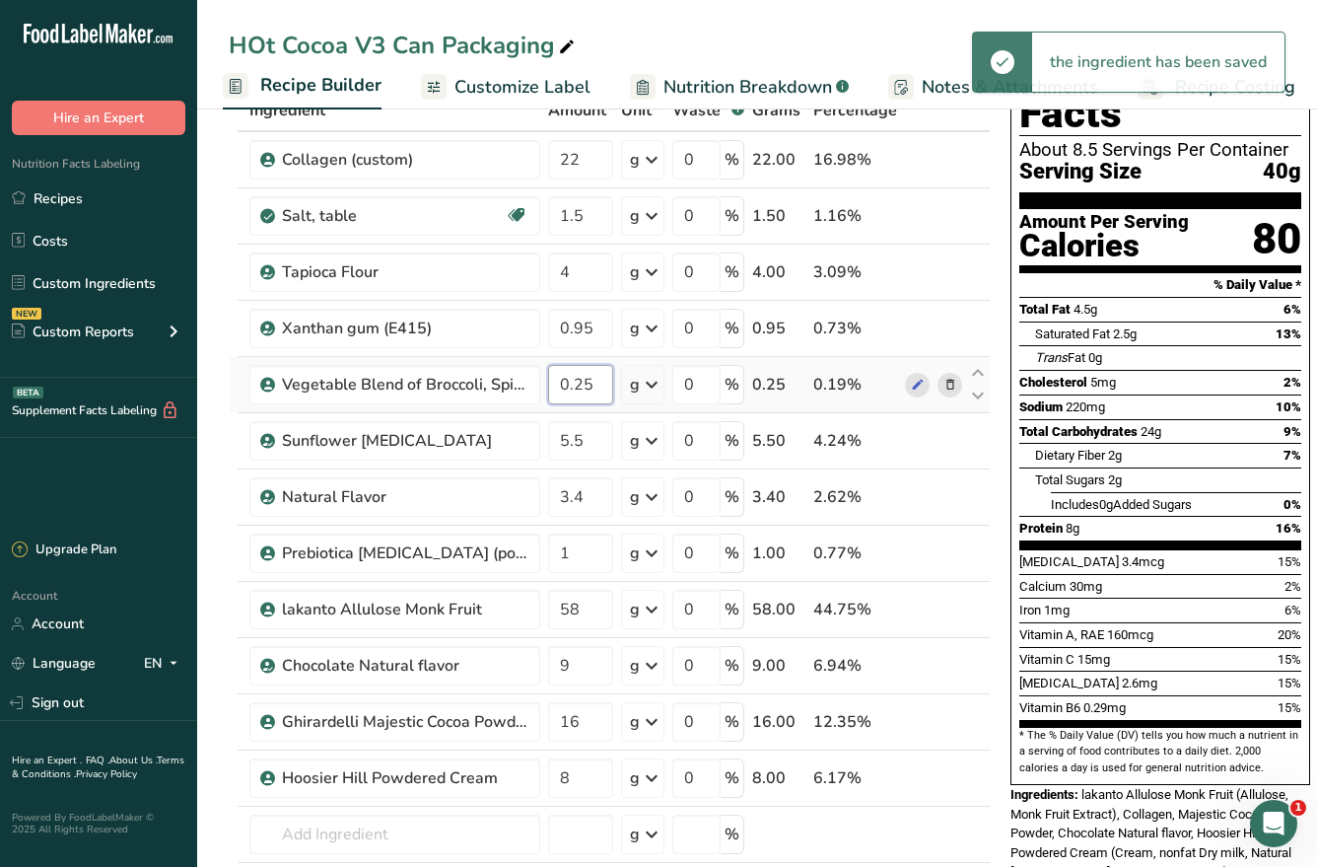
click at [598, 377] on input "0.25" at bounding box center [580, 384] width 65 height 39
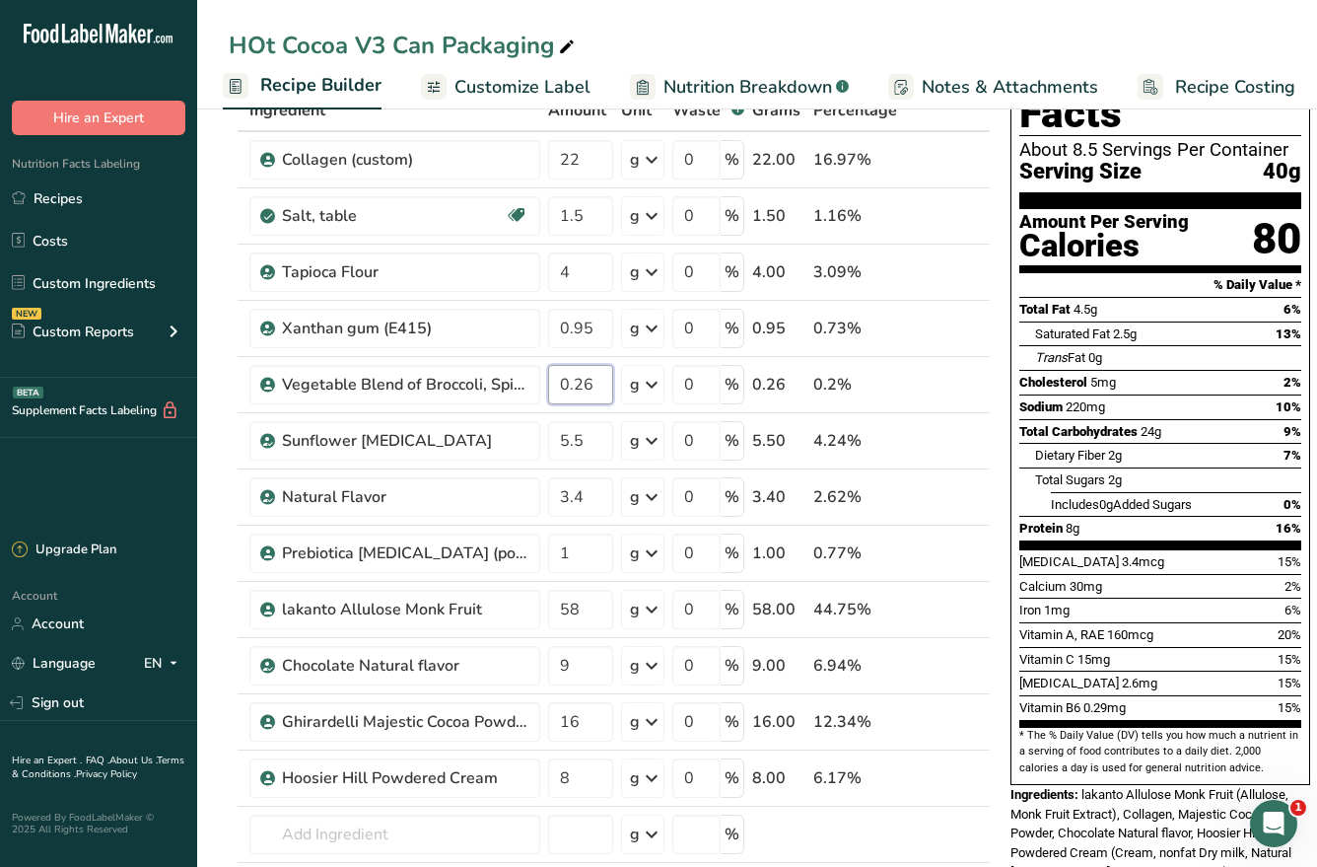
type input "0.26"
click at [749, 50] on div "HOt Cocoa V3 Can Packaging" at bounding box center [757, 45] width 1120 height 35
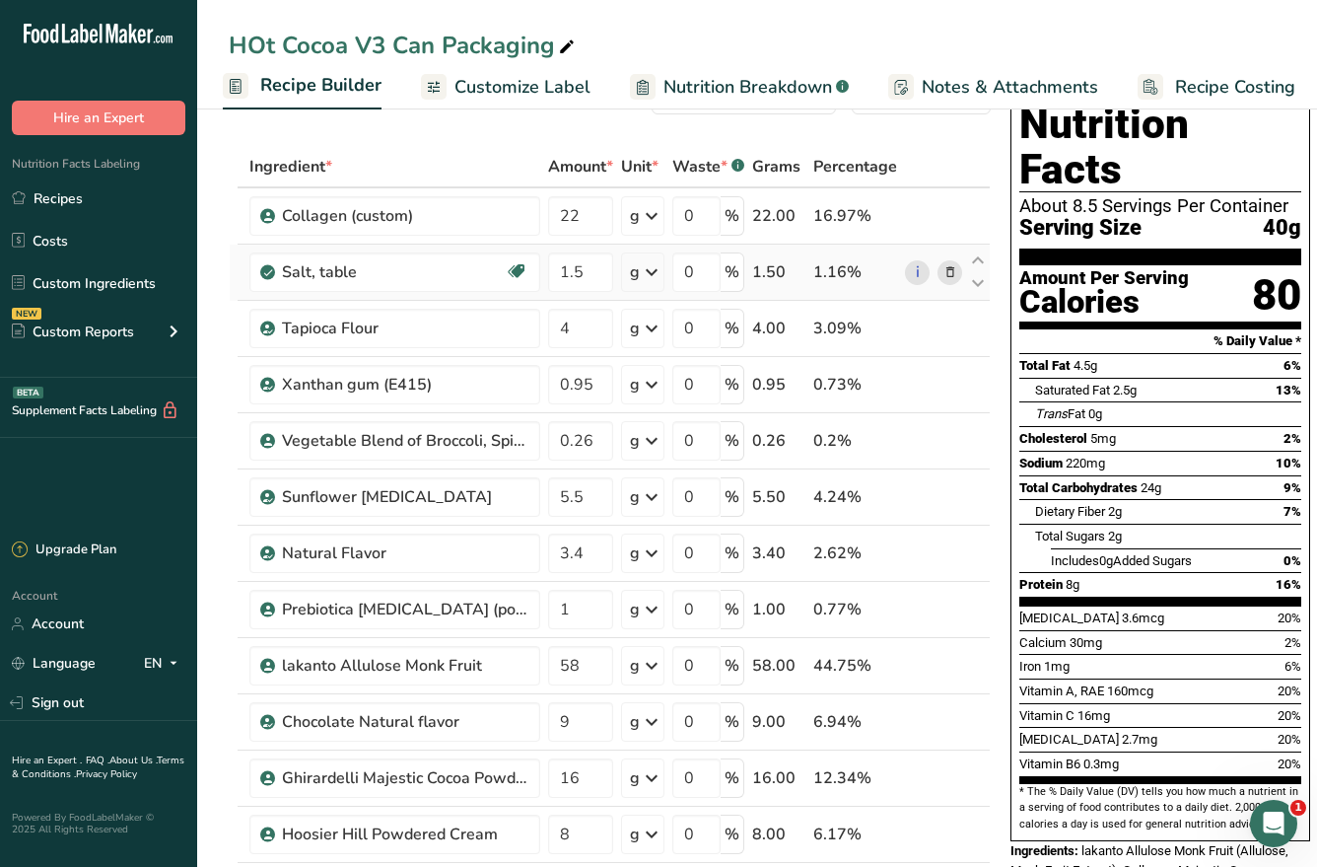
scroll to position [0, 0]
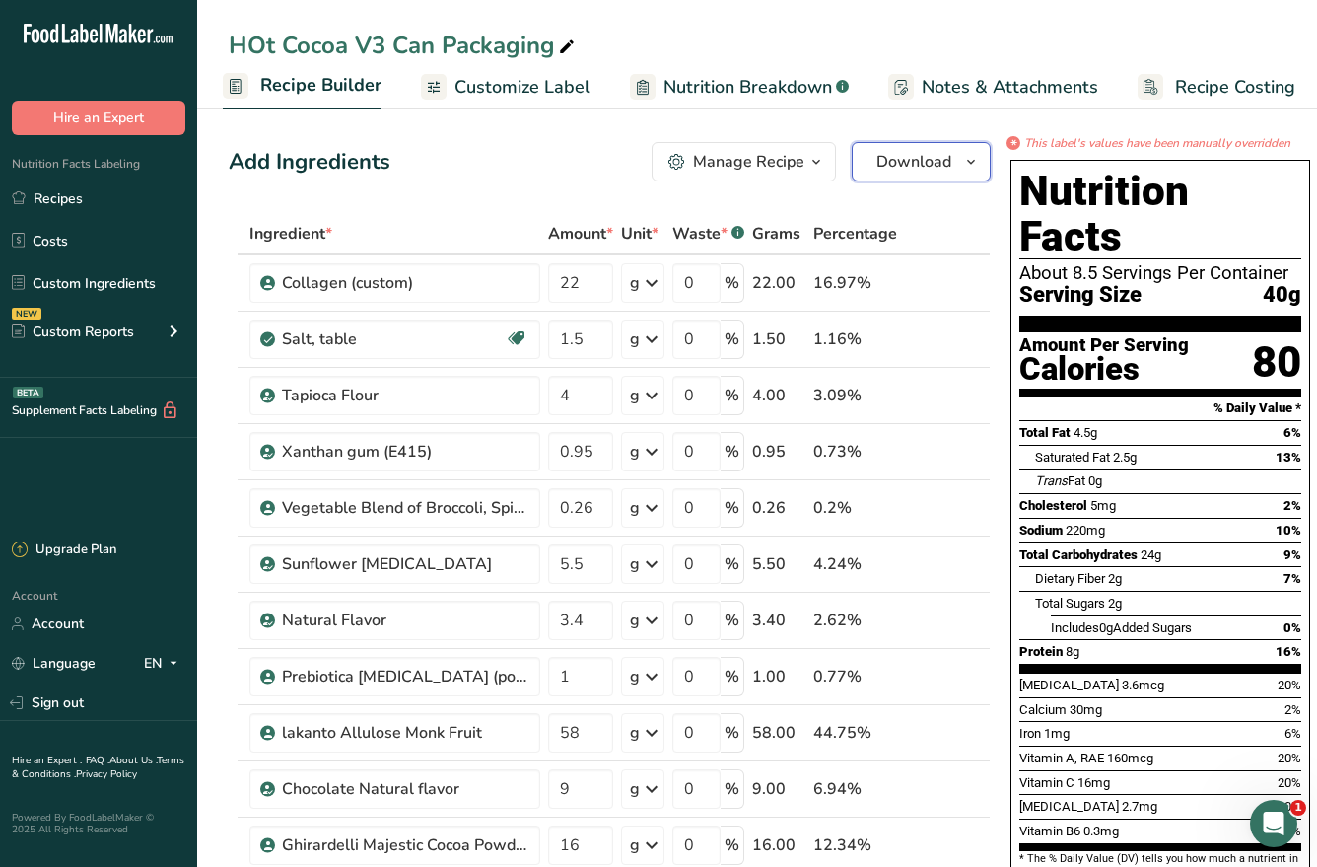
click at [899, 157] on span "Download" at bounding box center [914, 162] width 75 height 24
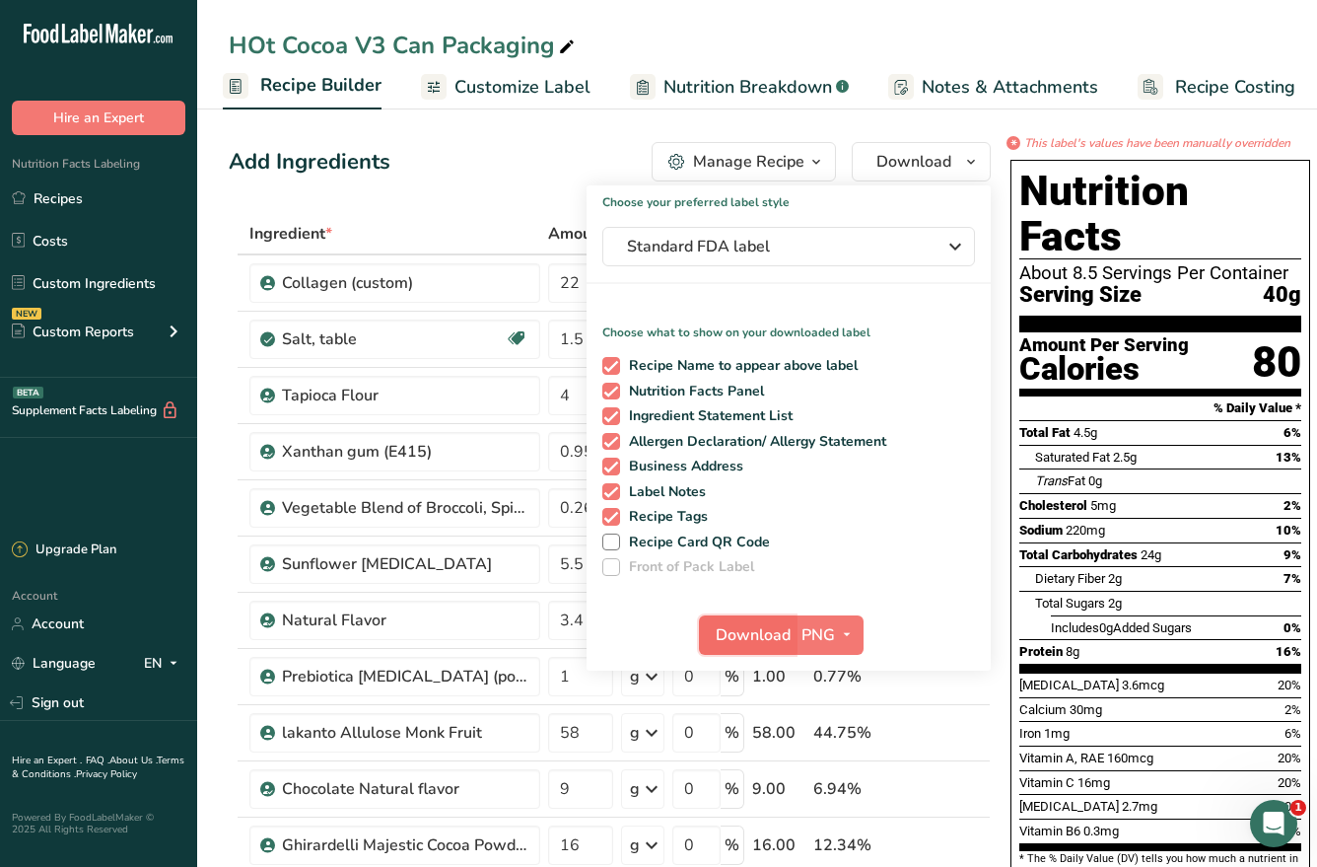
click at [736, 636] on span "Download" at bounding box center [753, 635] width 75 height 24
click at [746, 636] on span "Download" at bounding box center [753, 635] width 75 height 24
